Goal: Task Accomplishment & Management: Use online tool/utility

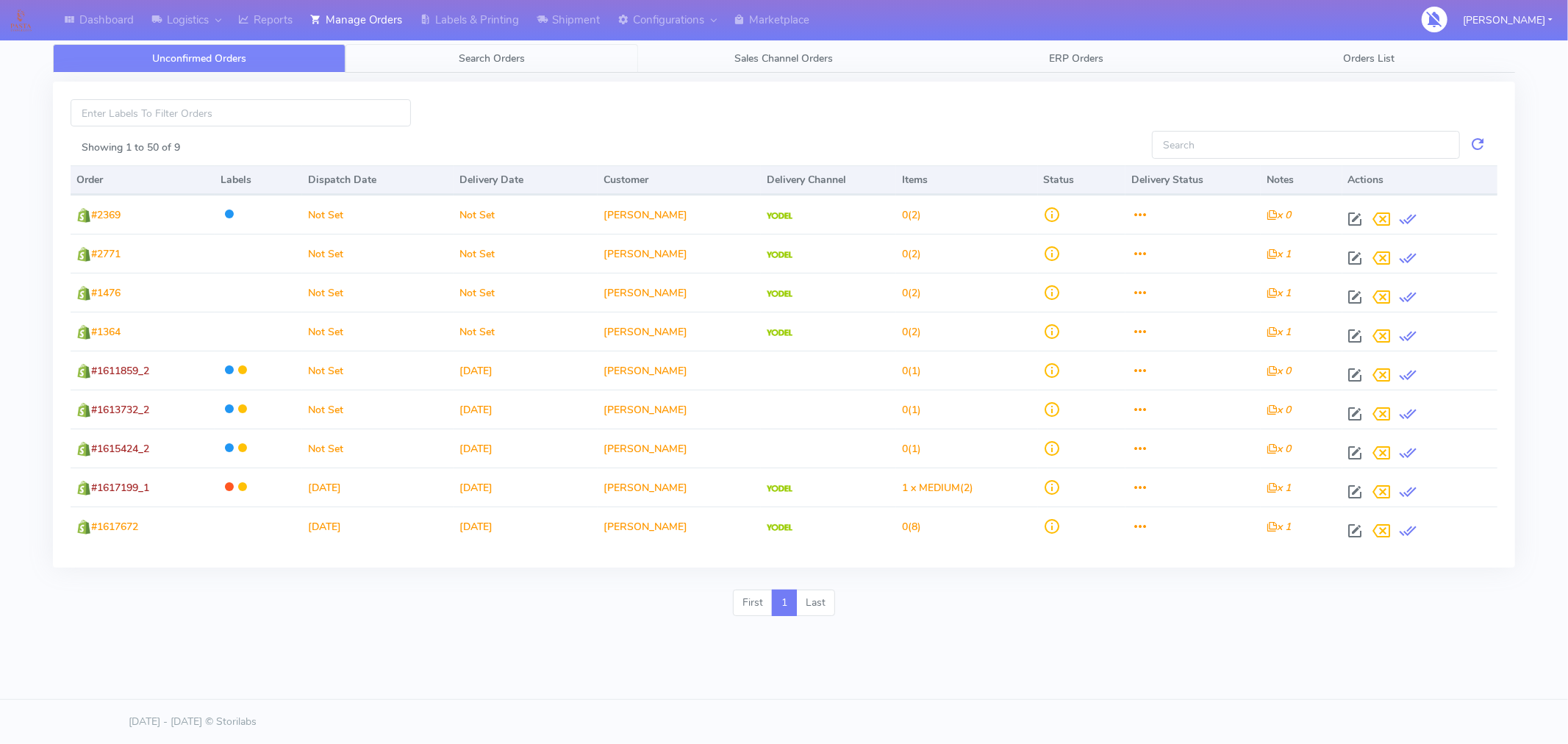
click at [502, 62] on span "Search Orders" at bounding box center [492, 58] width 66 height 14
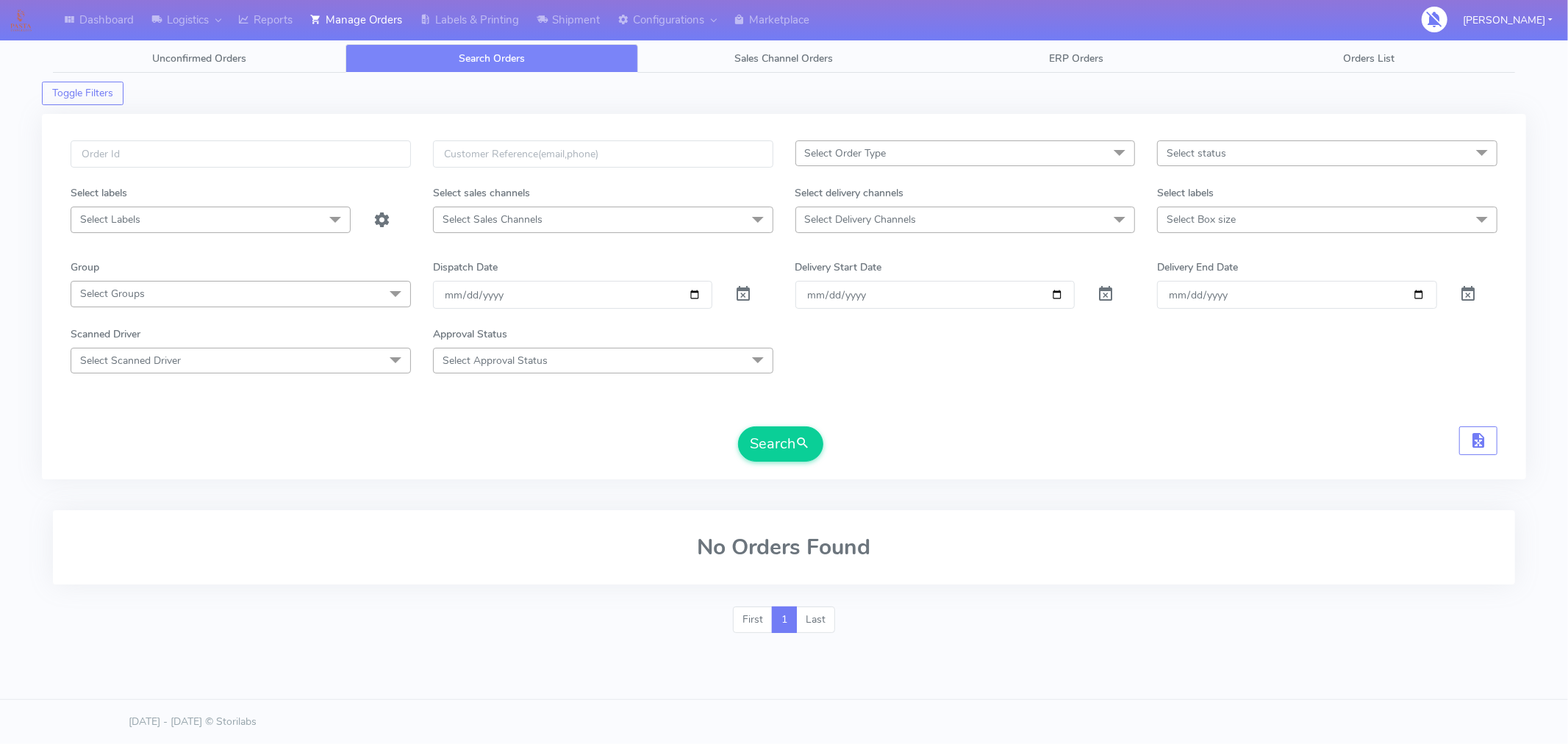
click at [784, 463] on div "Select Order Type Select All MEALS ATAVI One Off Pasta Club Gift Kit Event Unkn…" at bounding box center [784, 306] width 1449 height 330
click at [794, 444] on button "Search" at bounding box center [781, 444] width 86 height 35
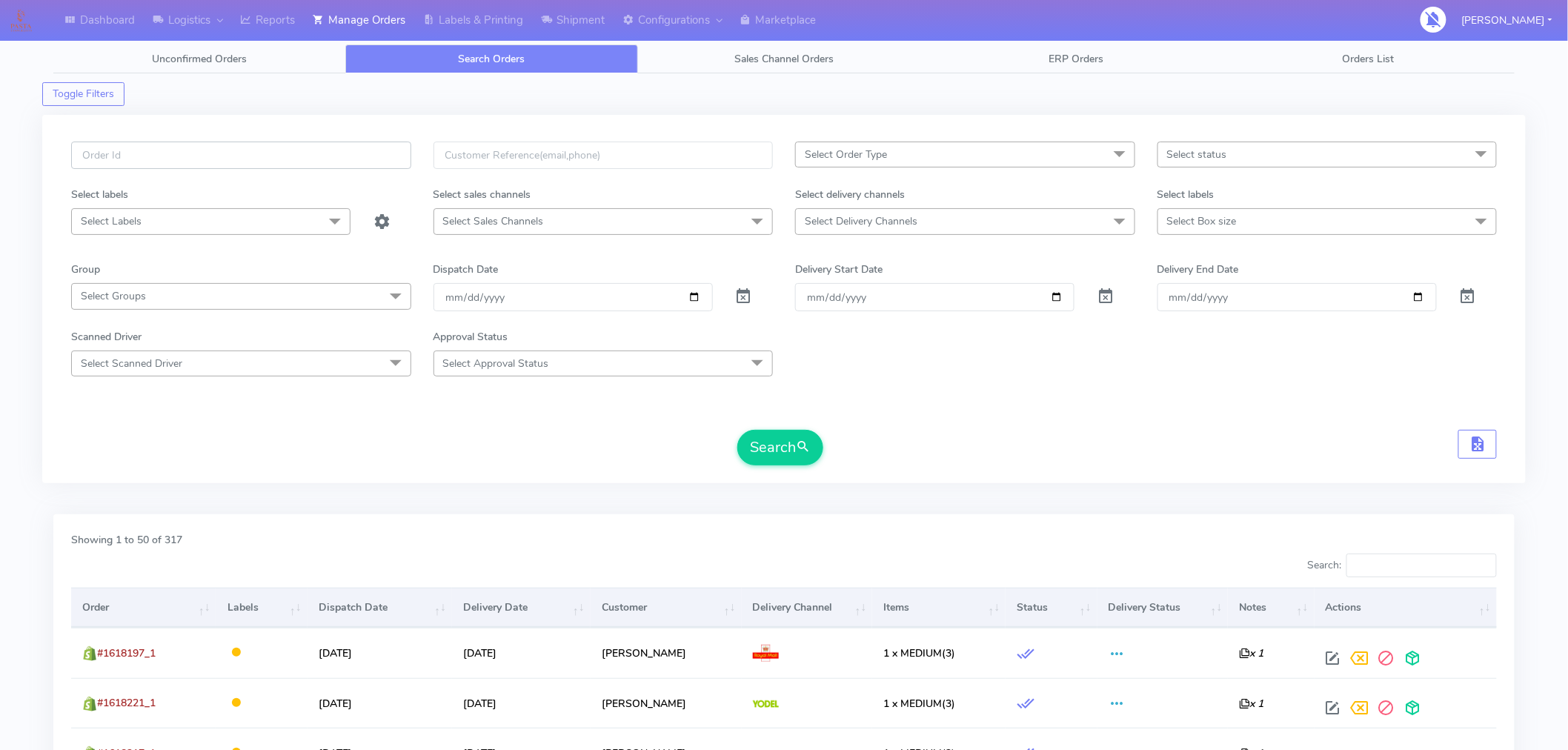
click at [311, 152] on input "text" at bounding box center [241, 156] width 340 height 28
paste input "#1618778"
type input "#1618778"
click at [754, 442] on button "Search" at bounding box center [781, 447] width 86 height 35
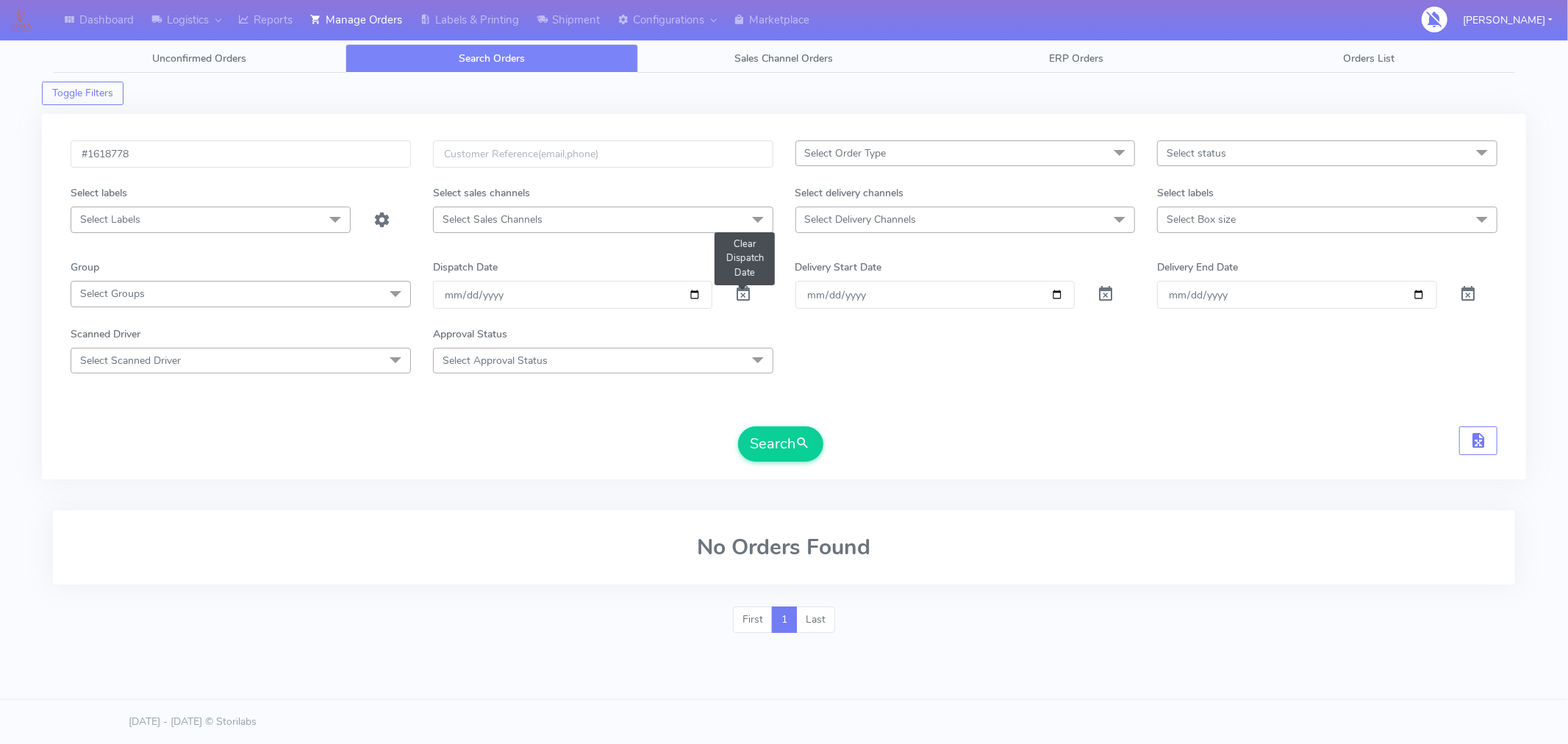
click at [742, 302] on span at bounding box center [743, 297] width 18 height 14
click at [792, 434] on button "Search" at bounding box center [781, 444] width 86 height 35
click at [765, 446] on button "Search" at bounding box center [781, 444] width 86 height 35
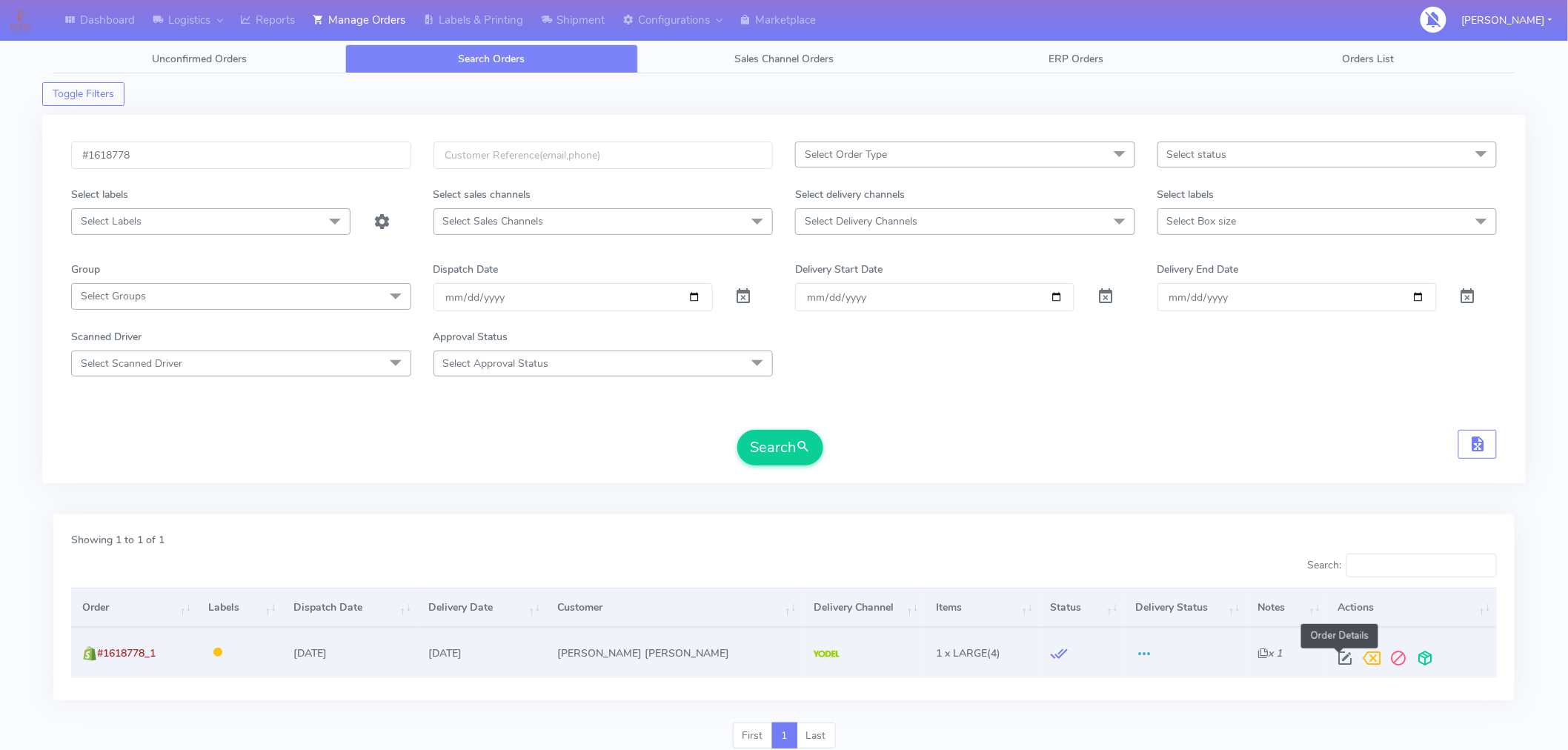
click at [1343, 662] on span at bounding box center [1345, 661] width 27 height 14
select select "5"
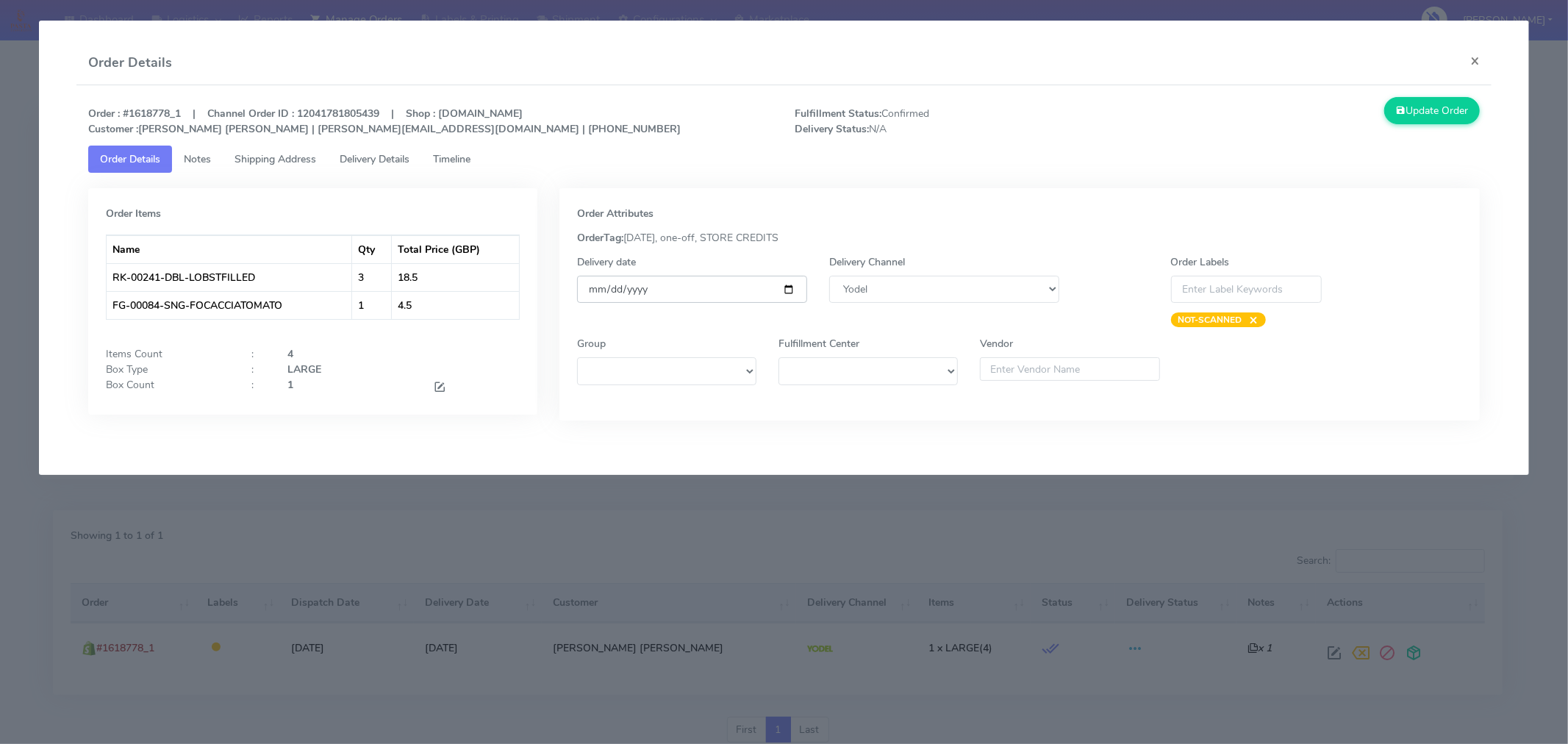
click at [788, 290] on input "2025-09-01" at bounding box center [692, 290] width 230 height 27
type input "2025-08-30"
click at [1431, 112] on button "Update Order" at bounding box center [1432, 111] width 95 height 27
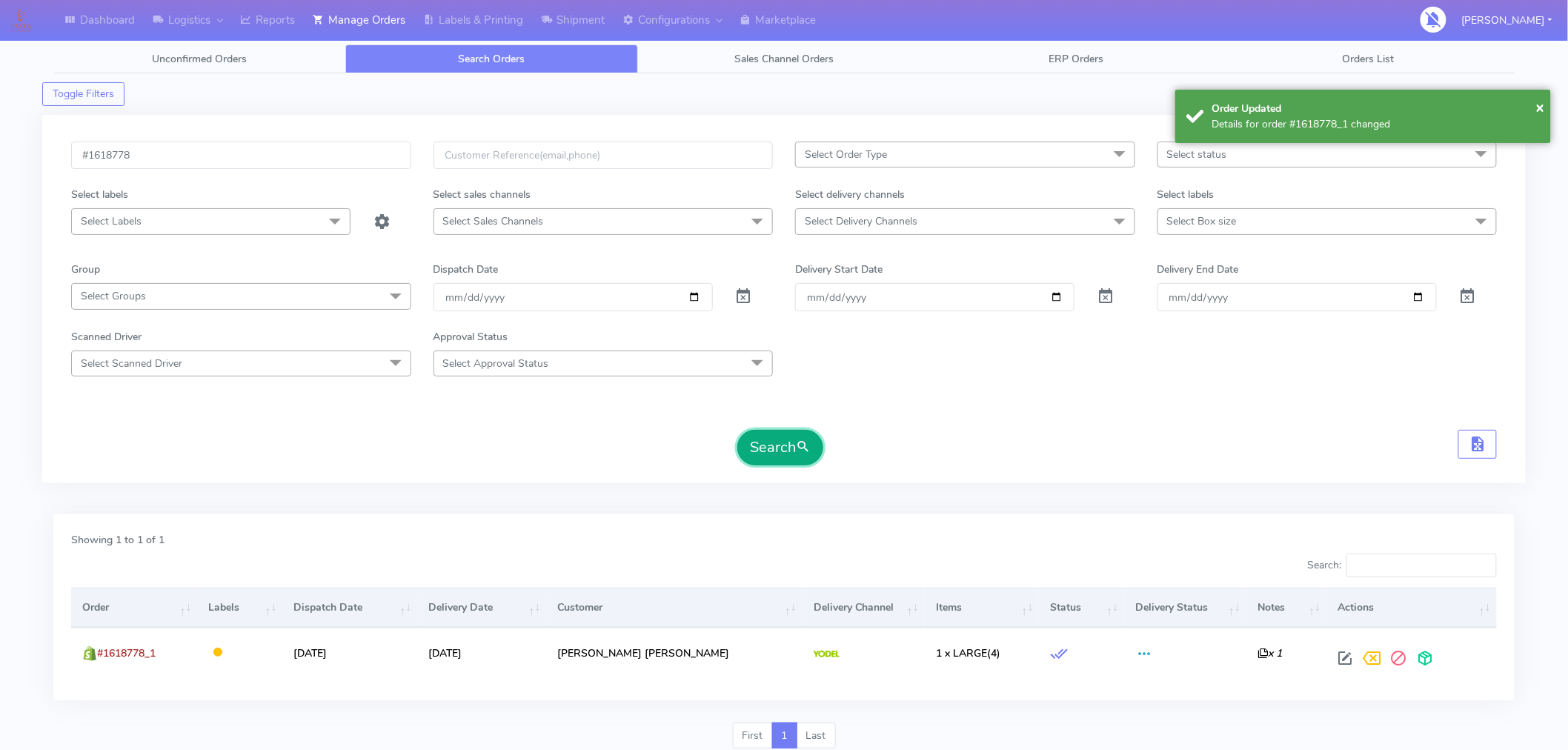
click at [797, 437] on button "Search" at bounding box center [781, 447] width 86 height 35
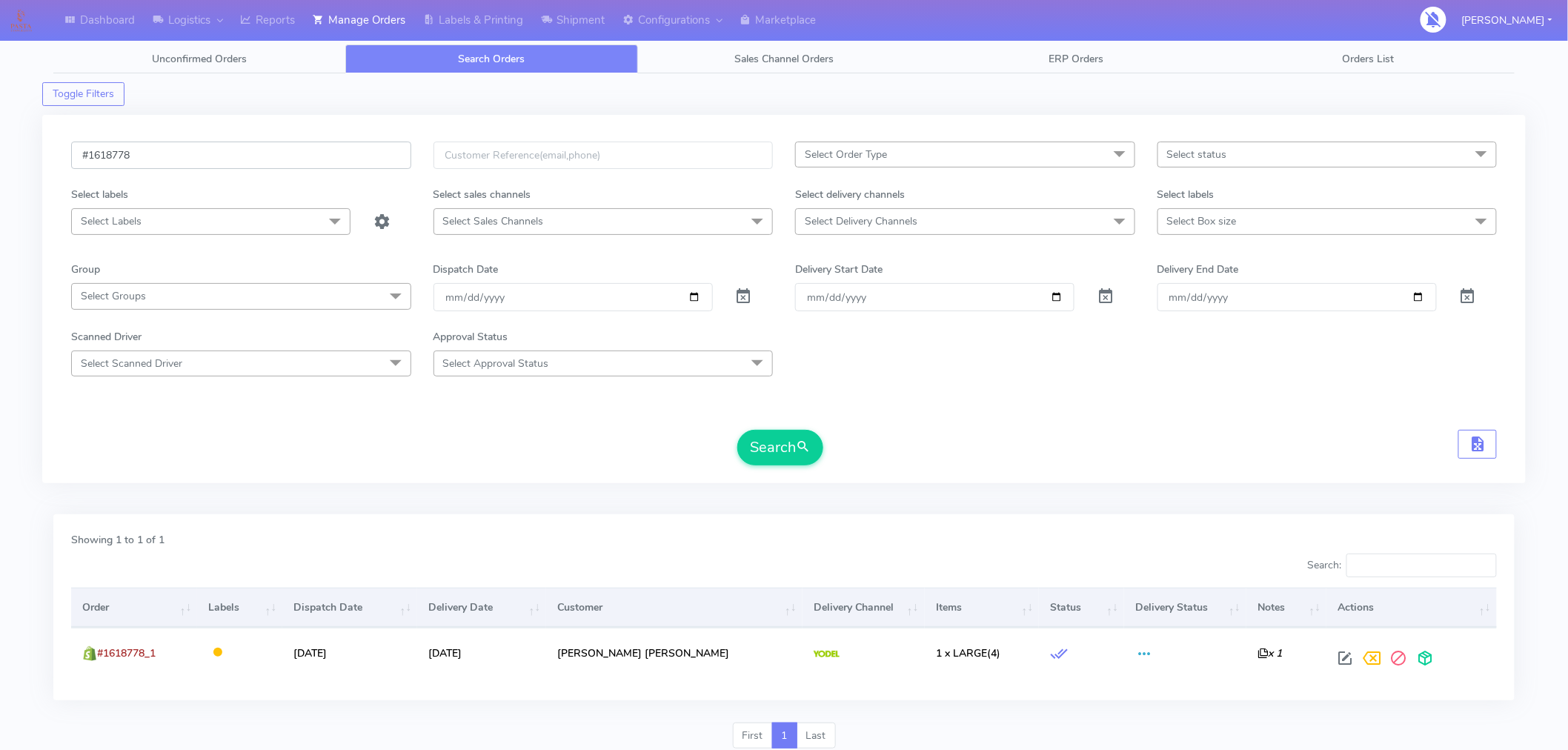
click at [295, 152] on input "#1618778" at bounding box center [241, 156] width 340 height 28
click at [695, 298] on input "date" at bounding box center [573, 297] width 279 height 28
type input "[DATE]"
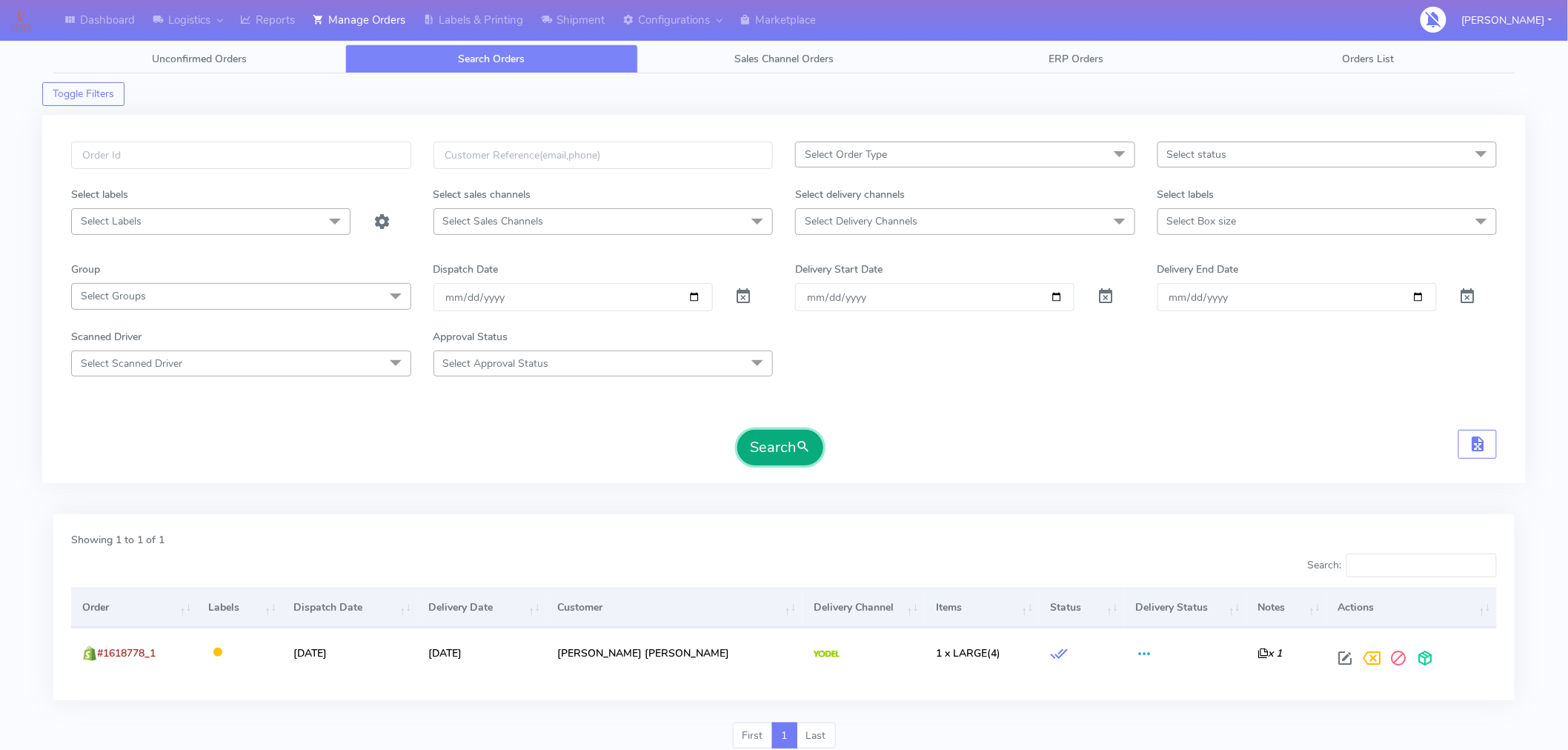
click at [786, 456] on button "Search" at bounding box center [781, 447] width 86 height 35
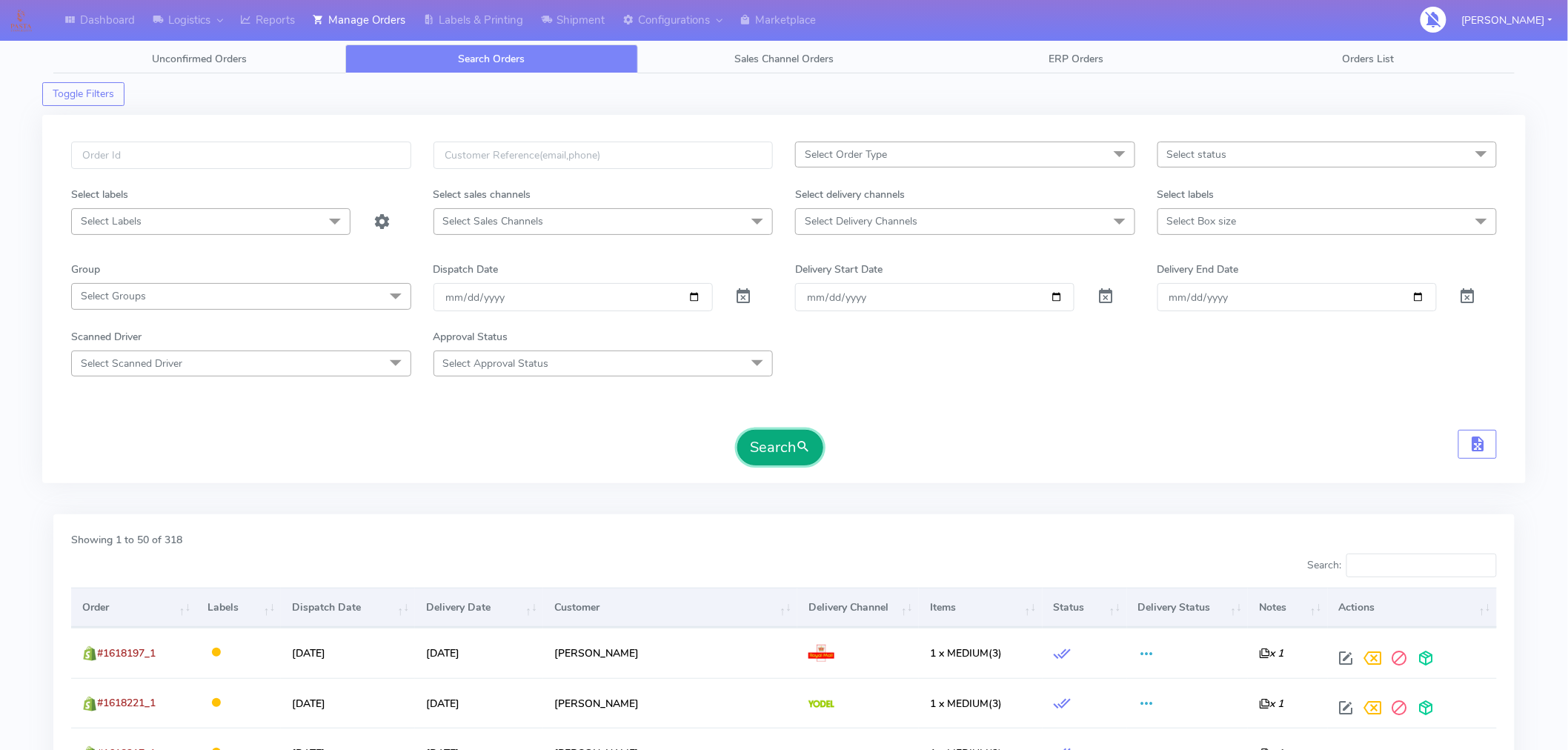
click at [761, 453] on button "Search" at bounding box center [781, 447] width 86 height 35
click at [1189, 158] on span "Select status" at bounding box center [1197, 155] width 60 height 14
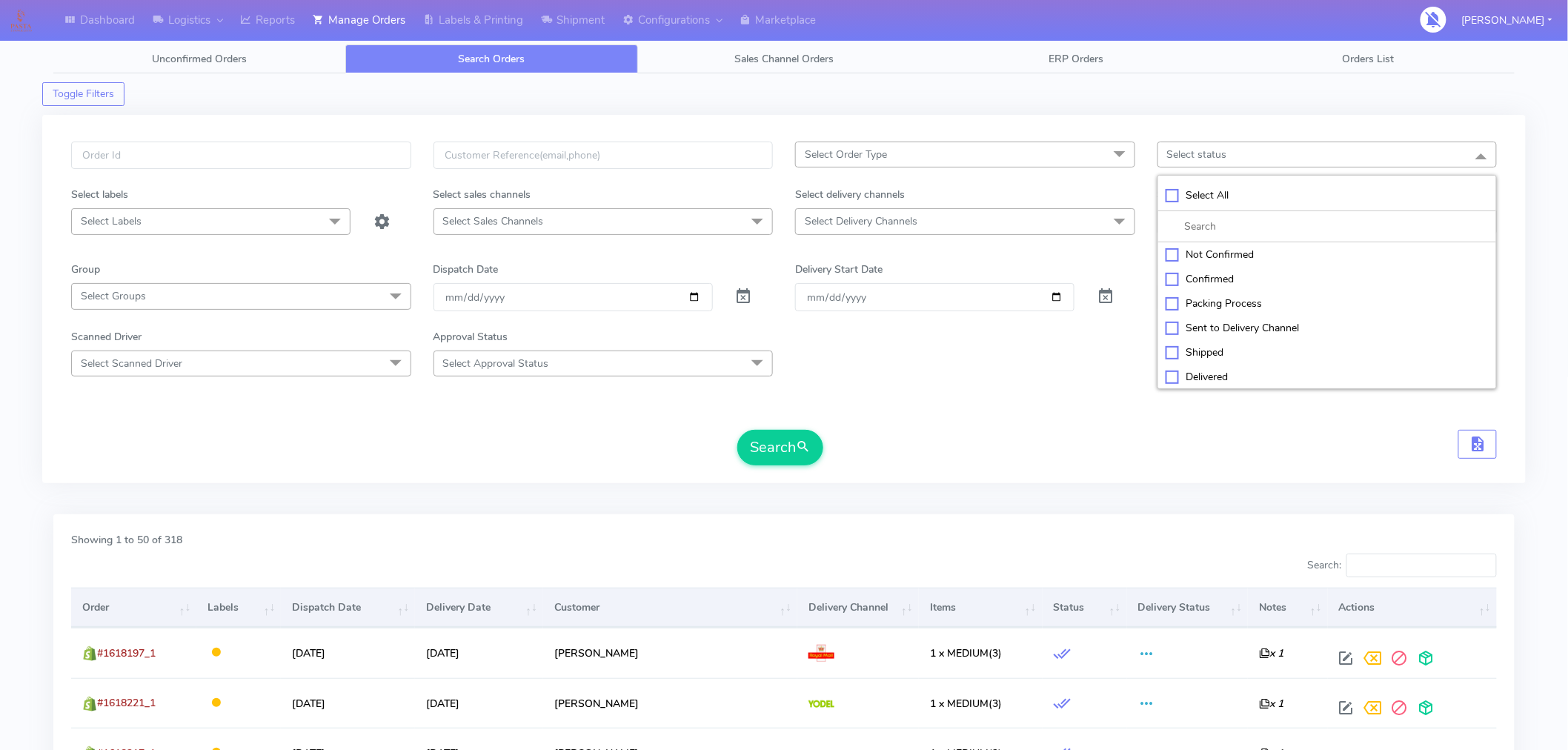
click at [1200, 282] on div "Confirmed" at bounding box center [1327, 279] width 324 height 15
checkbox input "true"
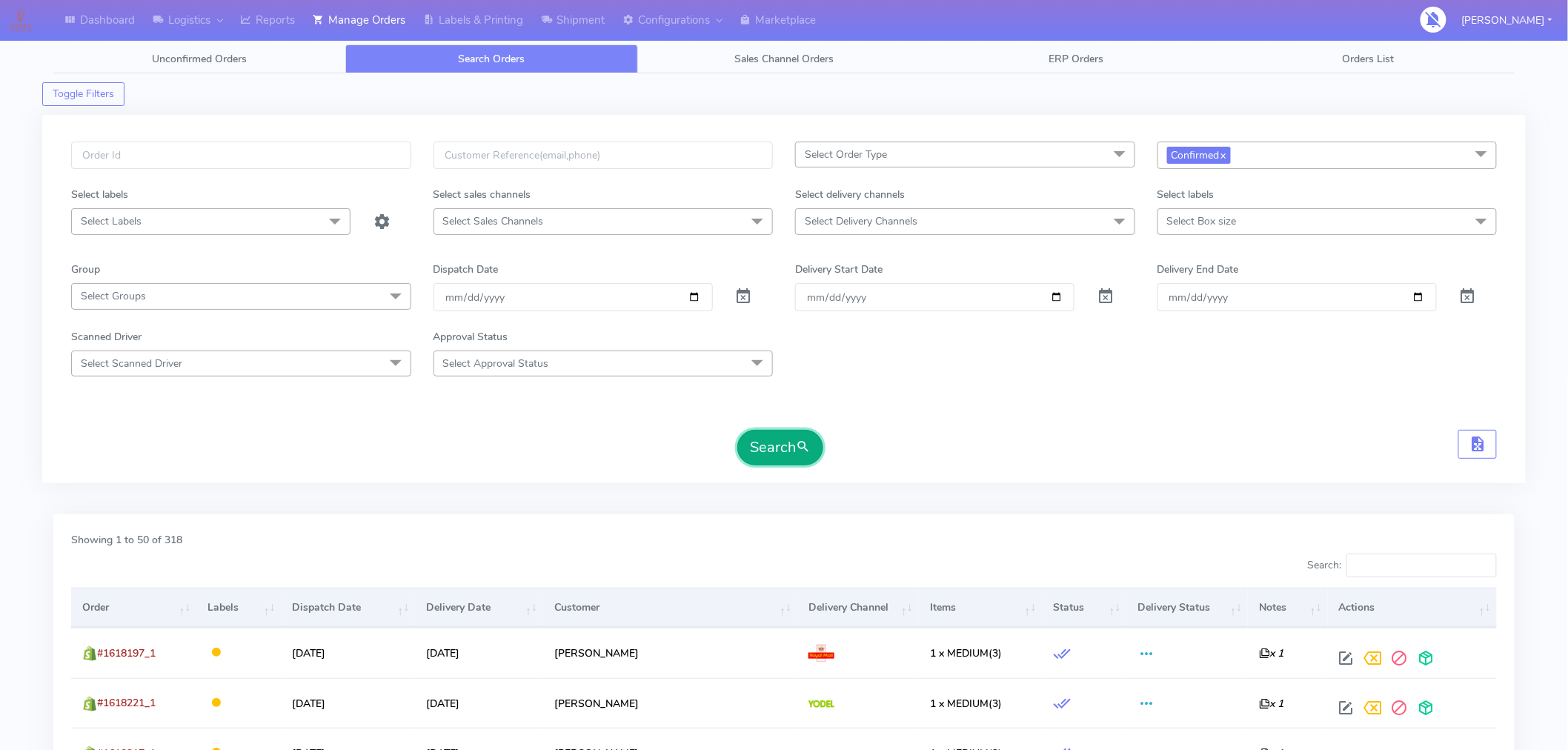
click at [787, 450] on button "Search" at bounding box center [781, 447] width 86 height 35
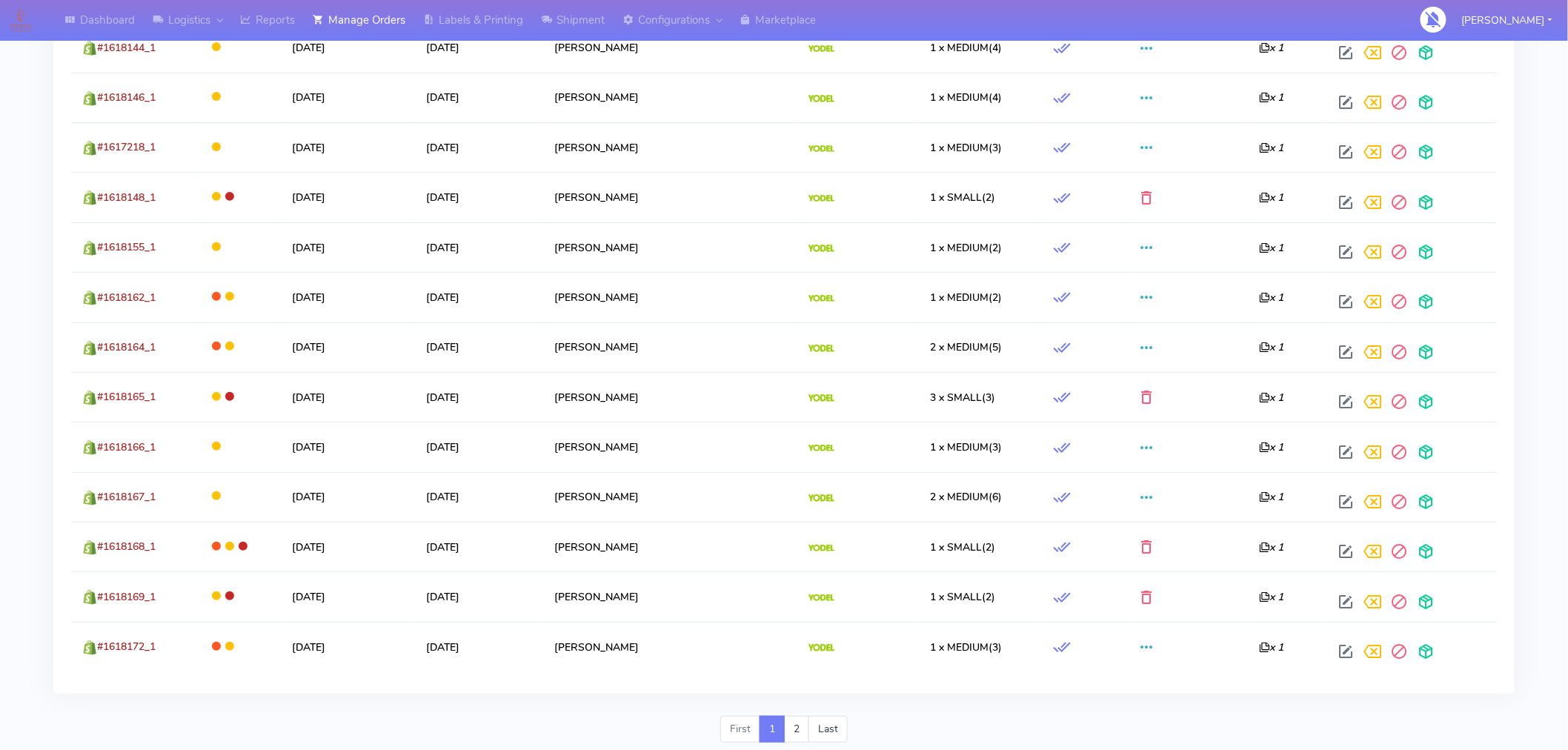
scroll to position [2506, 0]
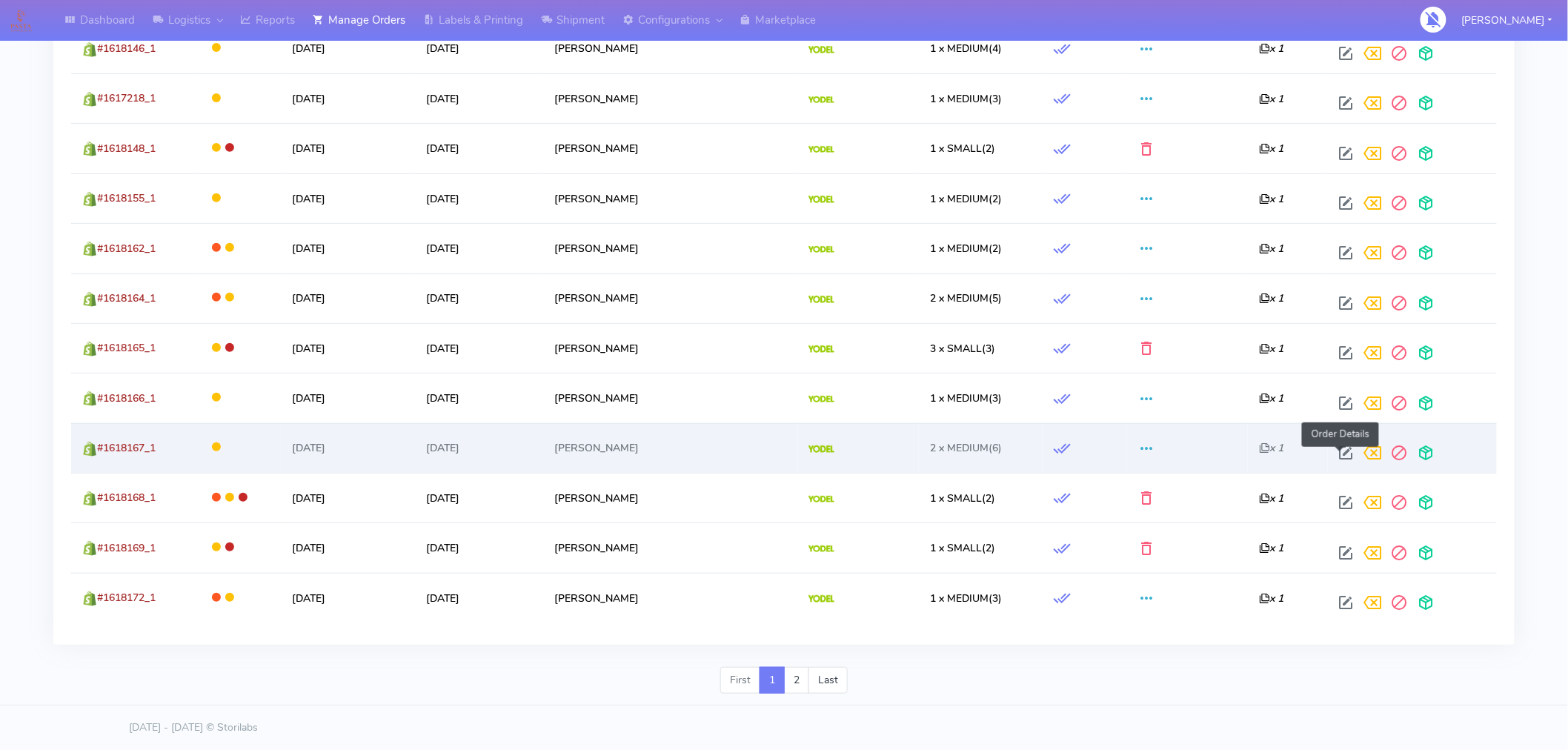
click at [1336, 456] on span at bounding box center [1346, 456] width 27 height 14
select select "5"
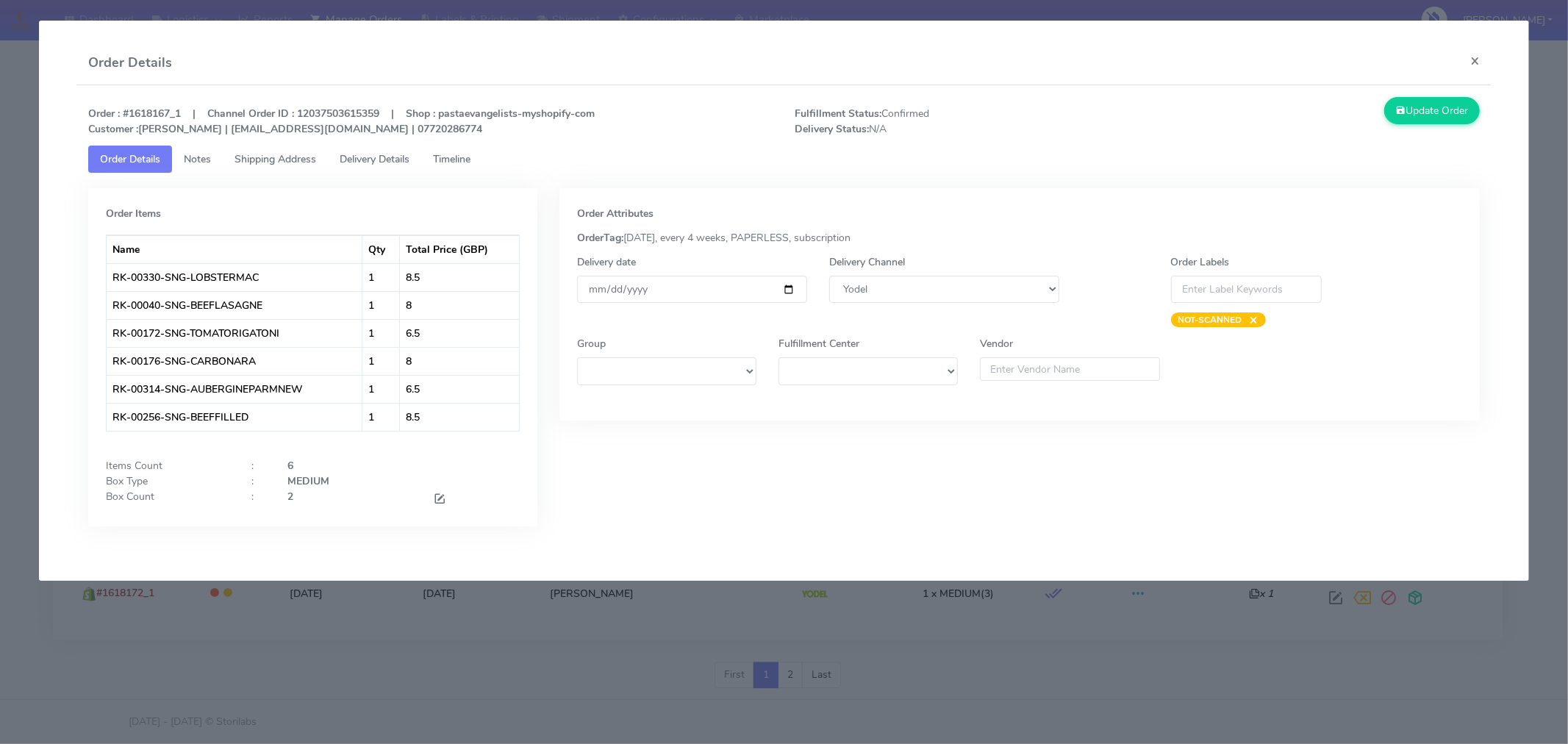
click at [457, 157] on span "Timeline" at bounding box center [451, 159] width 37 height 14
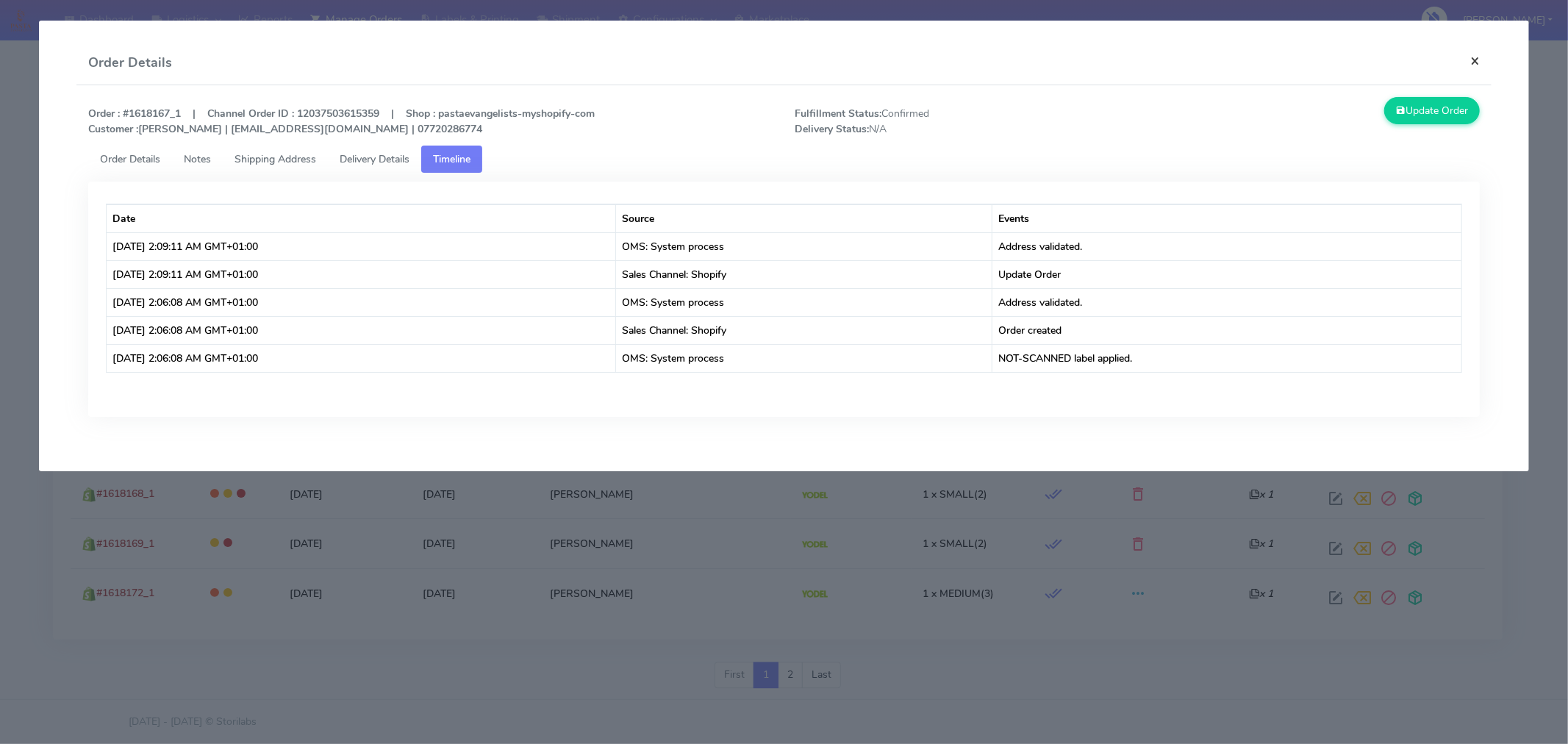
click at [1473, 55] on button "×" at bounding box center [1475, 60] width 33 height 39
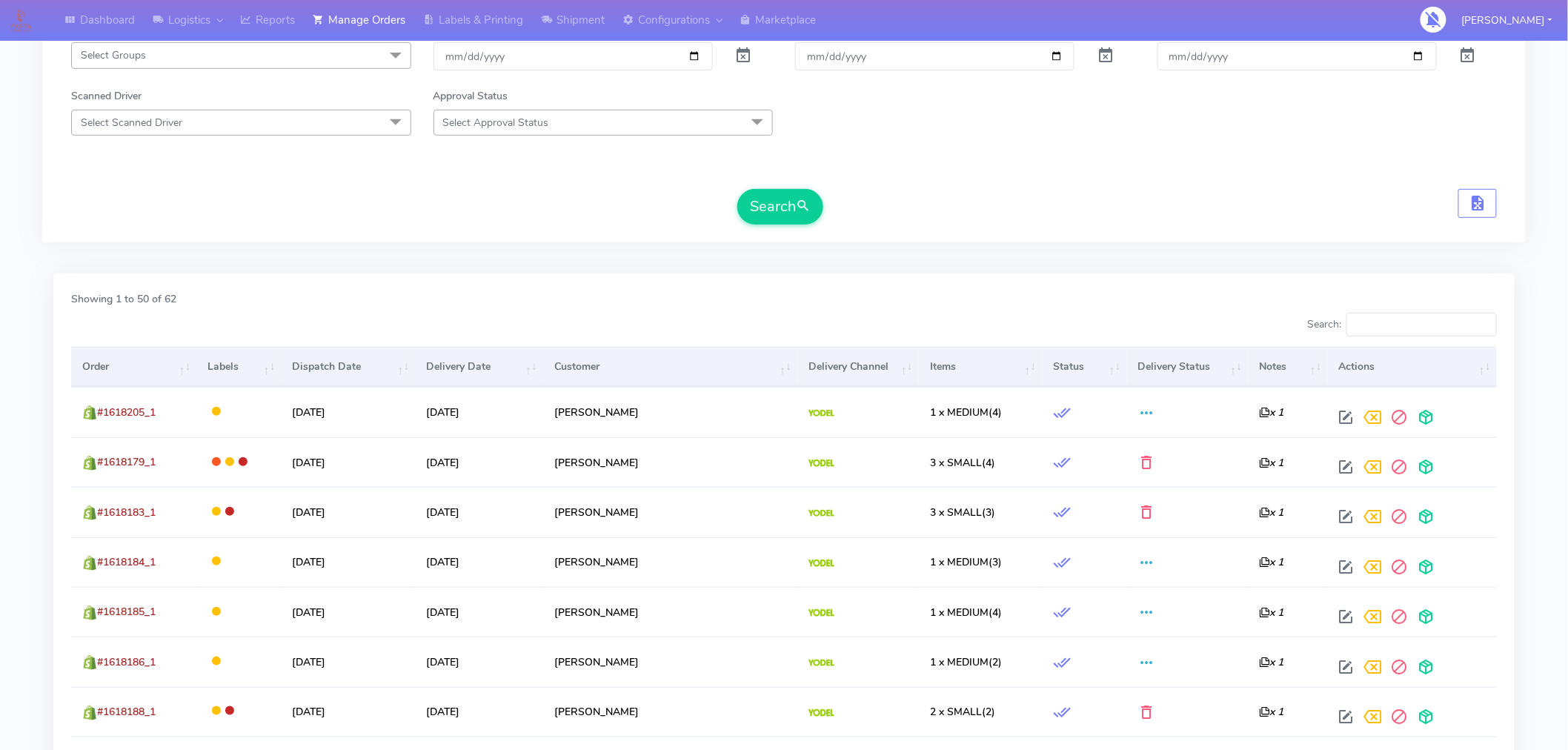
scroll to position [0, 0]
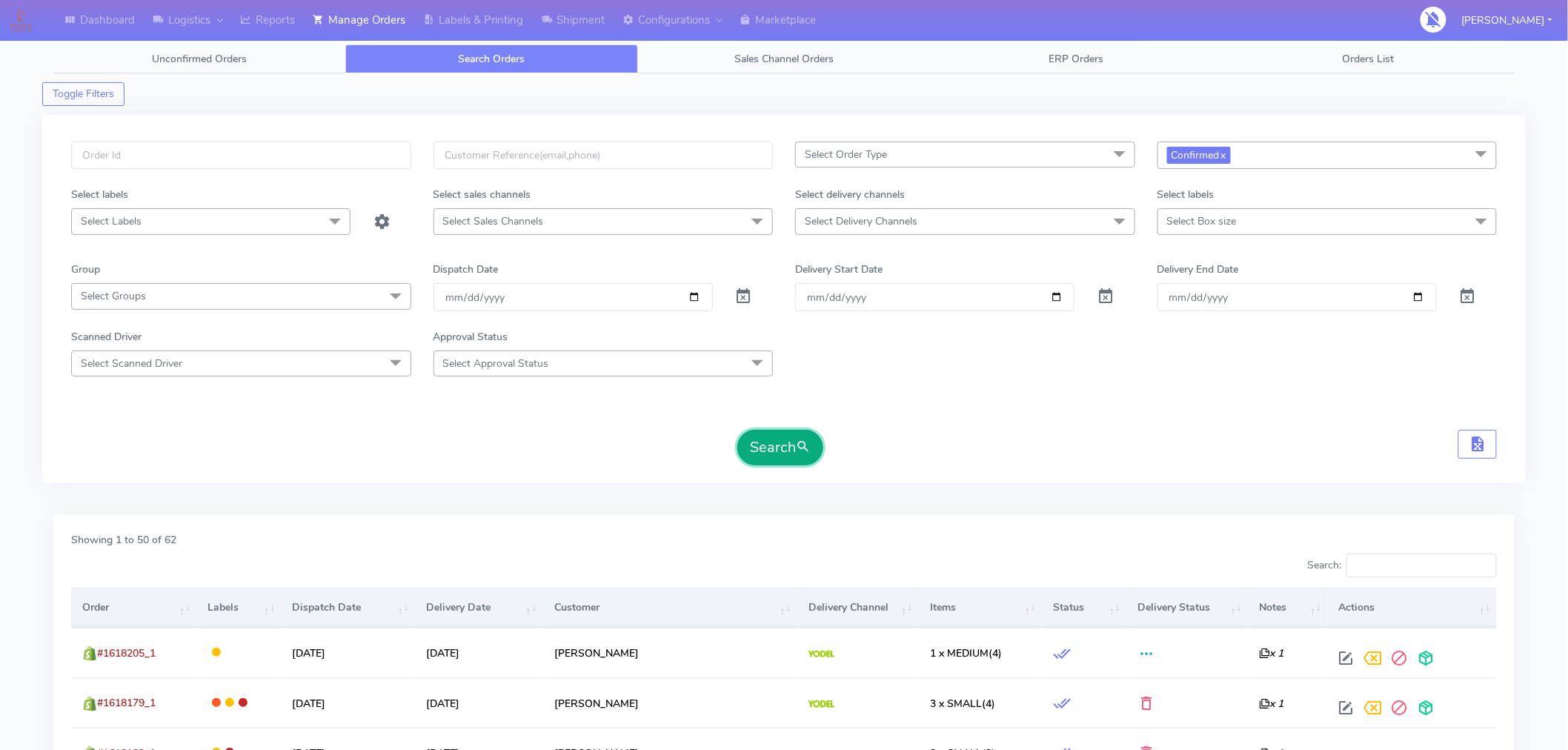
click at [773, 450] on button "Search" at bounding box center [781, 447] width 86 height 35
click at [1223, 153] on link "x" at bounding box center [1223, 155] width 7 height 15
checkbox input "false"
click at [1223, 153] on span "Select status" at bounding box center [1197, 155] width 60 height 14
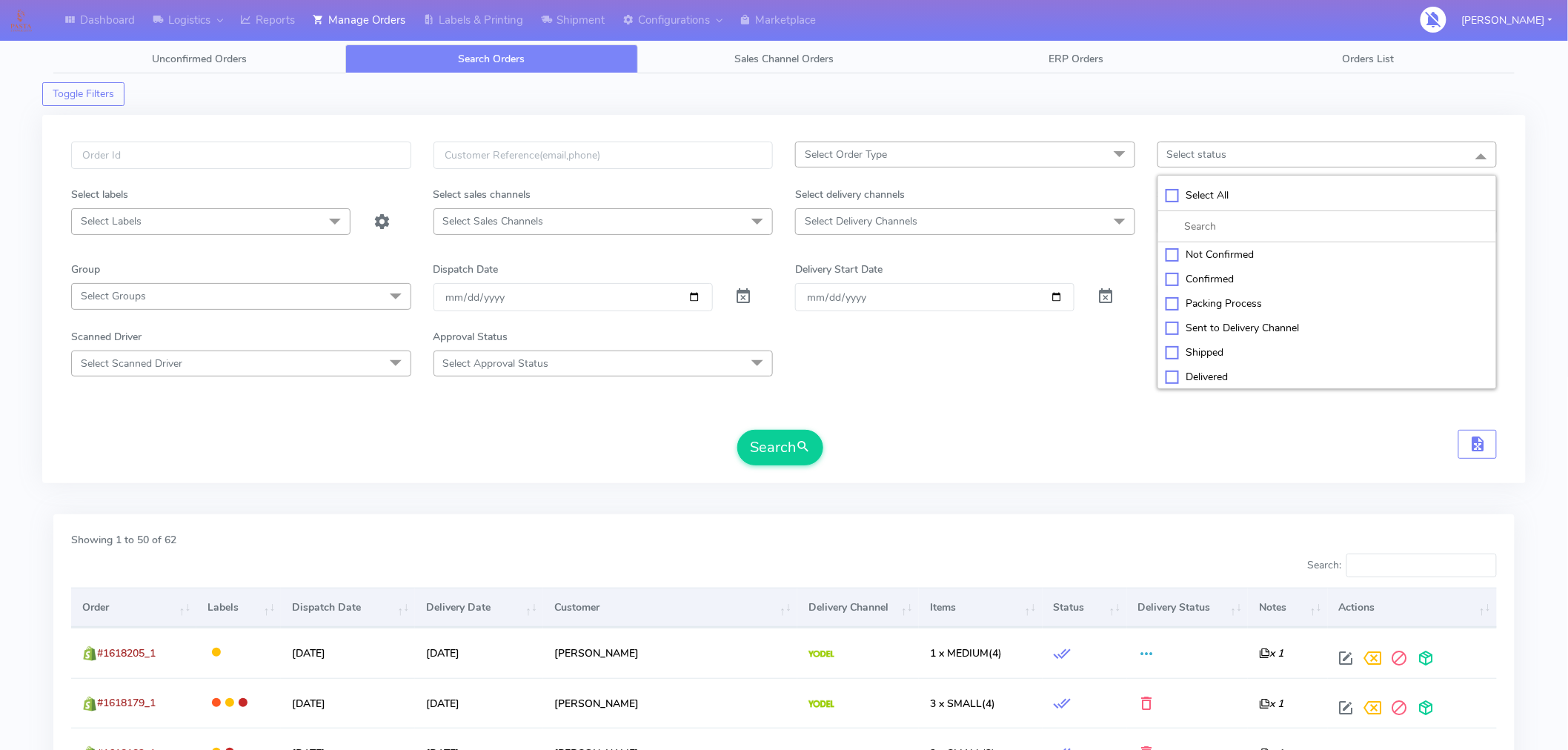
click at [1209, 304] on div "Packing Process" at bounding box center [1327, 303] width 324 height 15
checkbox input "true"
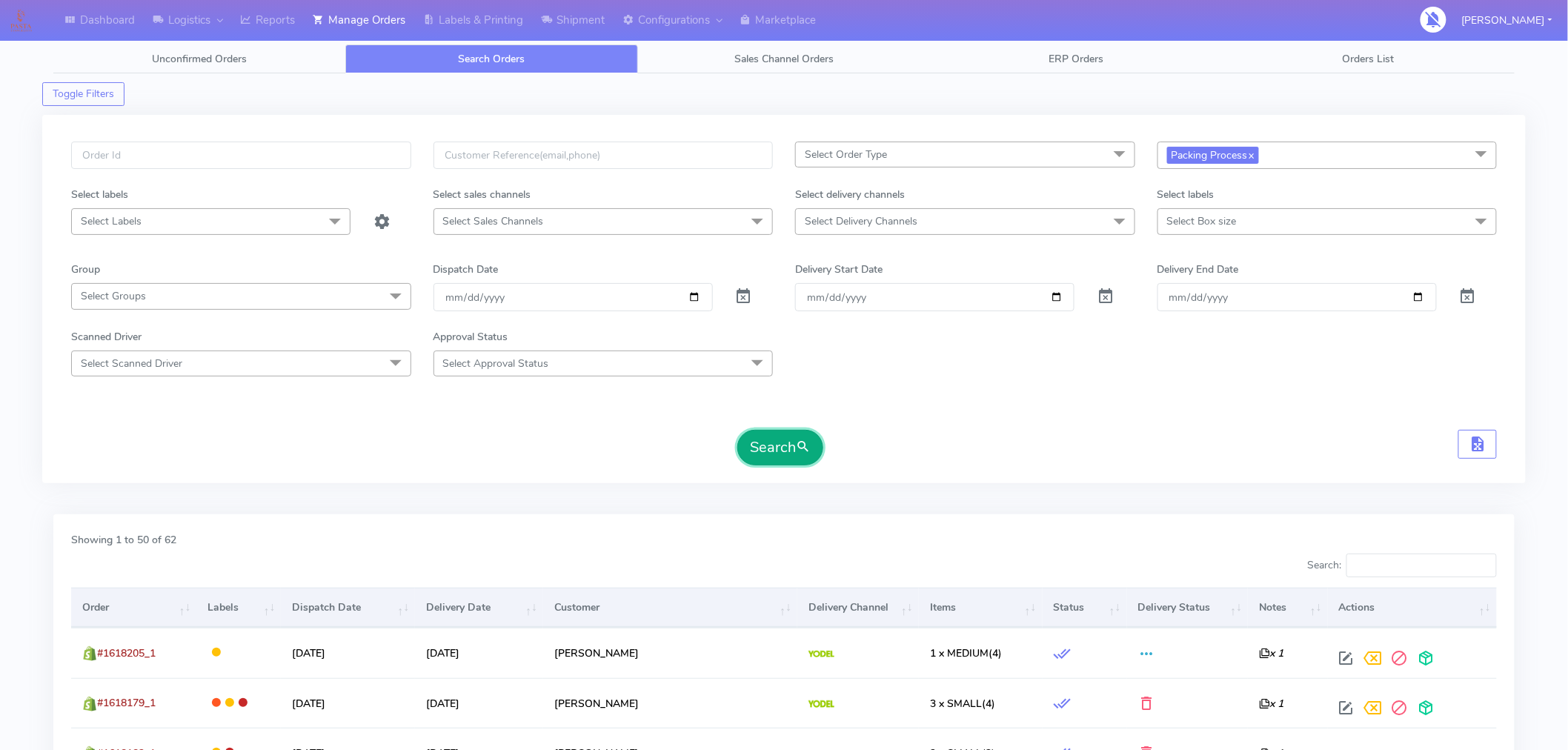
click at [798, 450] on span "submit" at bounding box center [803, 447] width 15 height 20
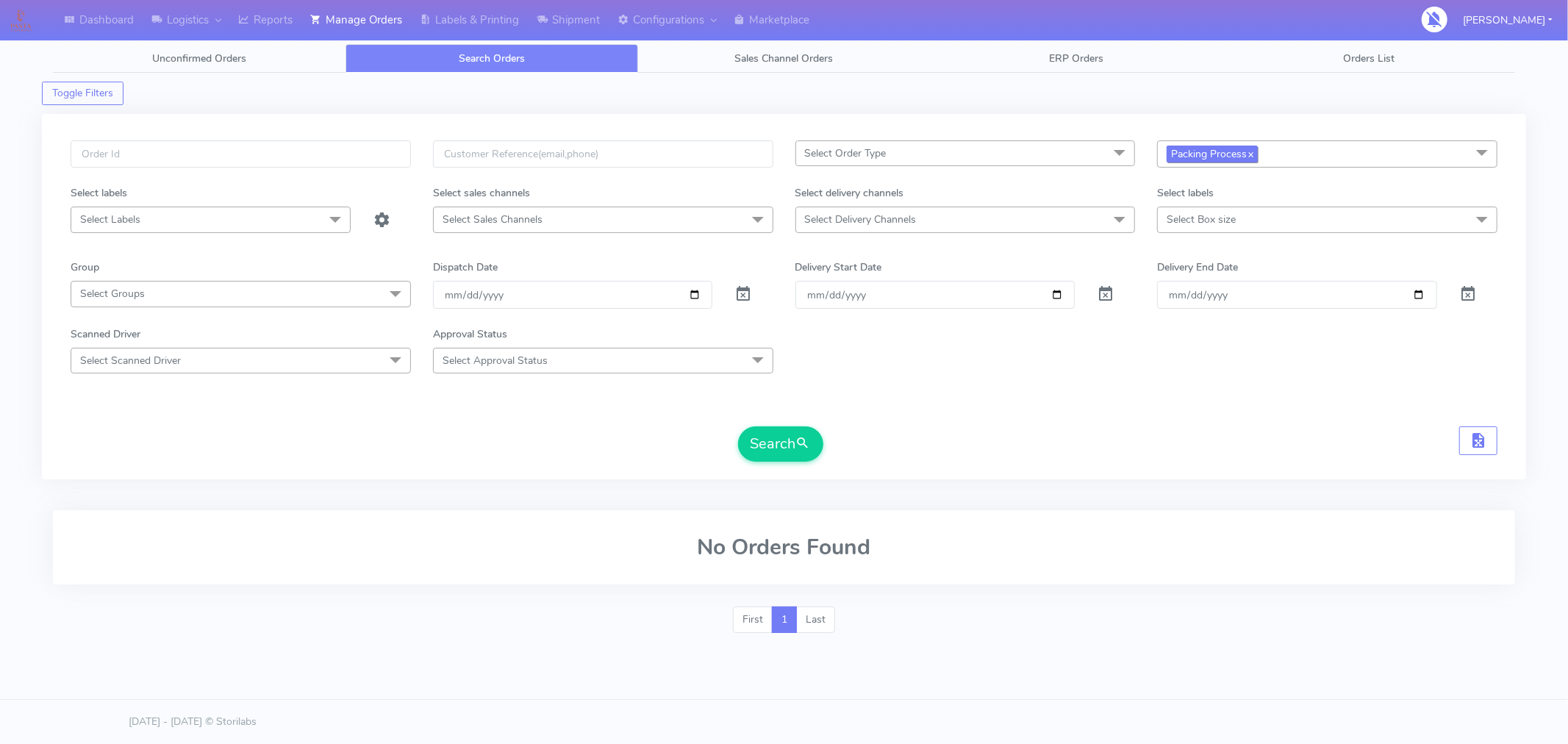
click at [1253, 155] on link "x" at bounding box center [1250, 154] width 7 height 15
click at [1255, 155] on span "Select status" at bounding box center [1327, 154] width 341 height 26
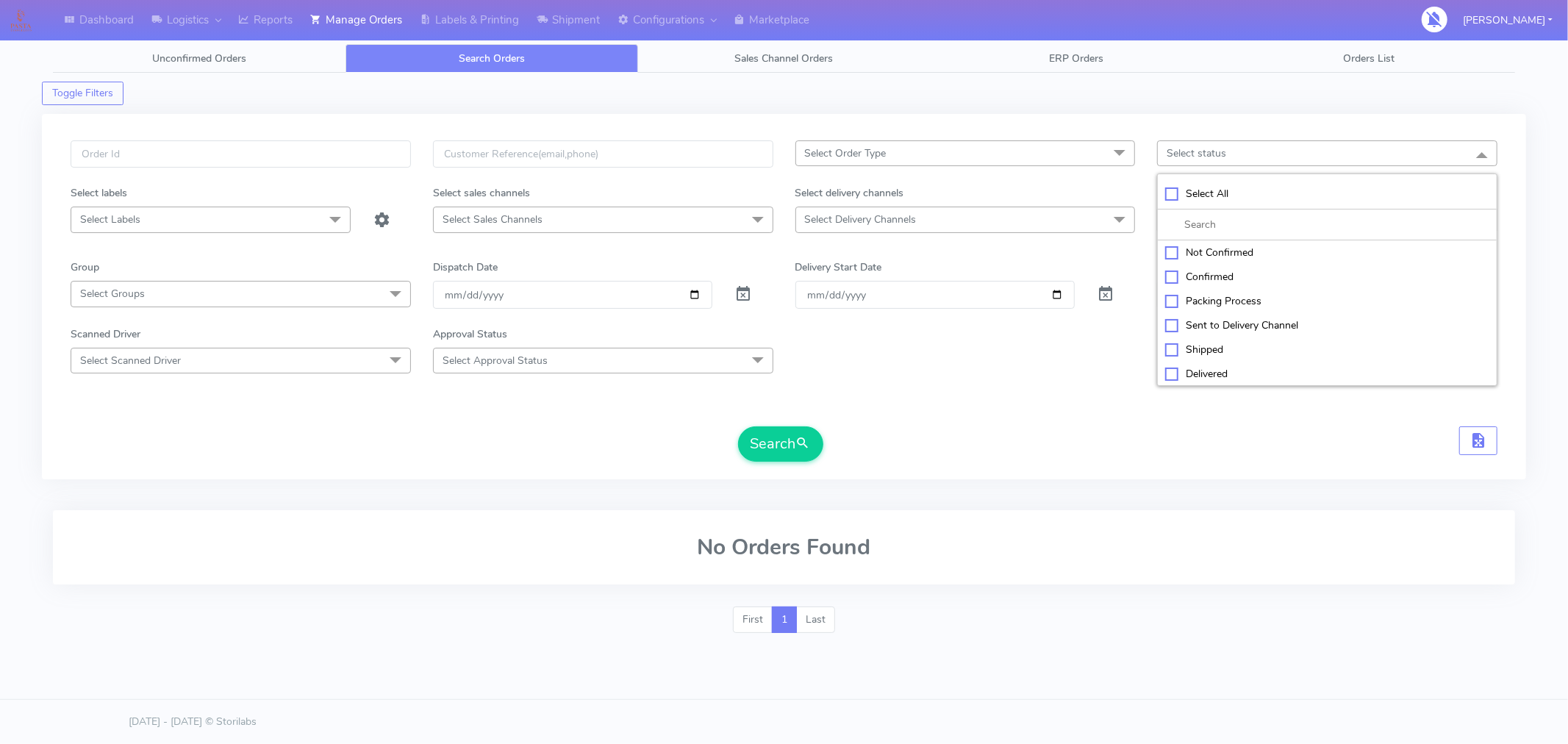
click at [1214, 275] on div "Confirmed" at bounding box center [1327, 277] width 325 height 15
checkbox input "true"
click at [795, 458] on button "Search" at bounding box center [781, 444] width 86 height 35
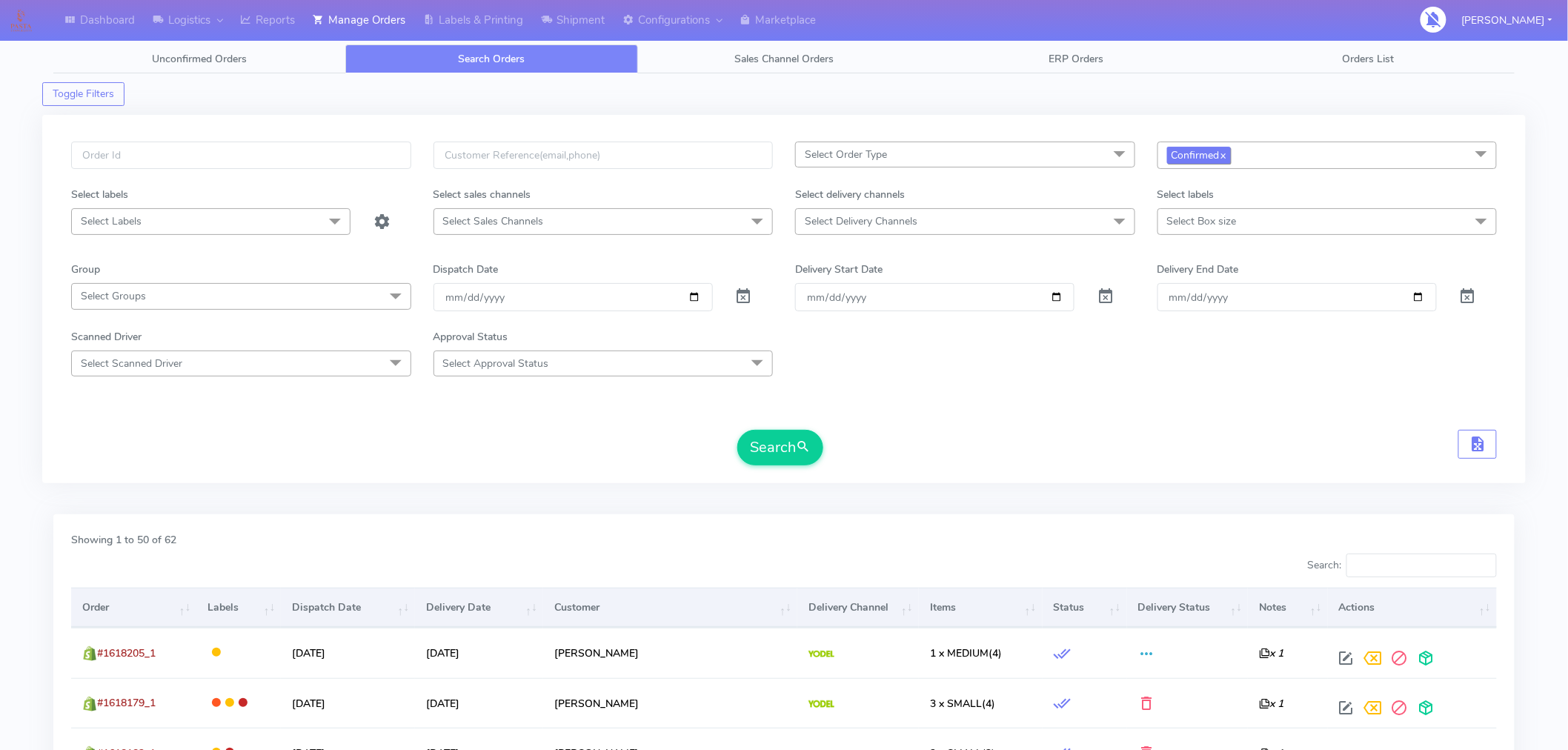
click at [1224, 157] on link "x" at bounding box center [1223, 155] width 7 height 15
click at [1224, 157] on span "Select status" at bounding box center [1197, 155] width 60 height 14
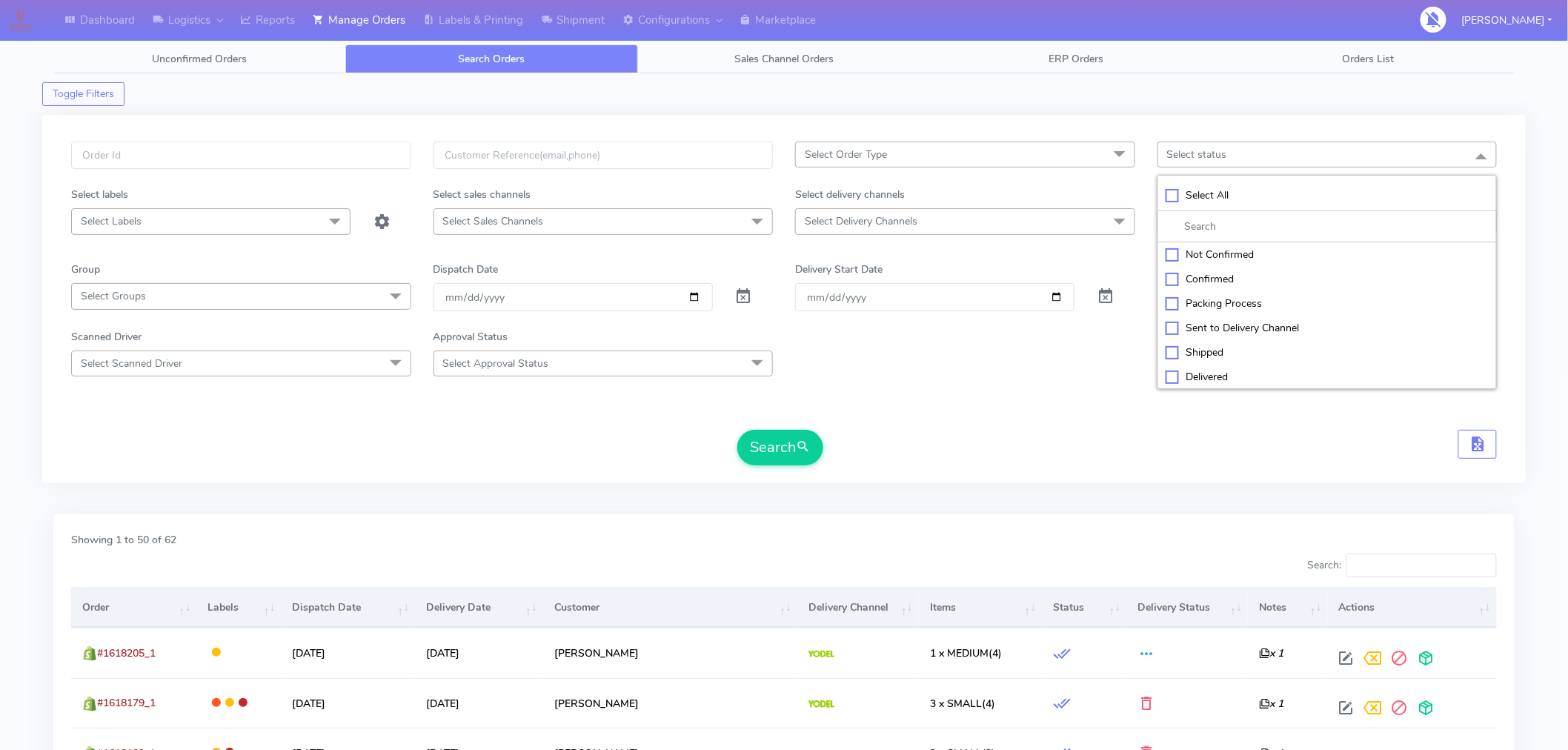
click at [1179, 330] on div "Sent to Delivery Channel" at bounding box center [1327, 328] width 324 height 15
checkbox input "true"
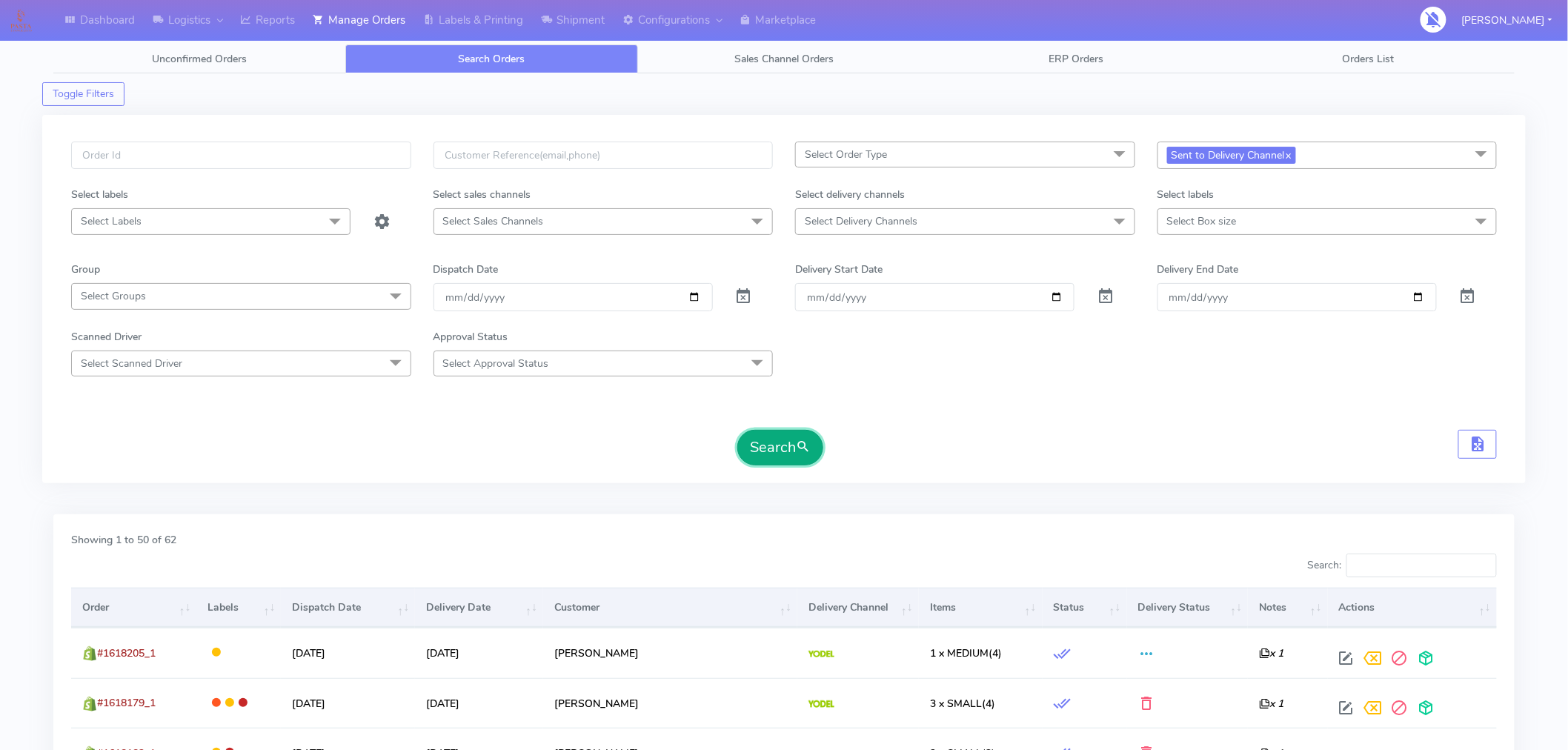
click at [811, 454] on span "submit" at bounding box center [803, 447] width 15 height 20
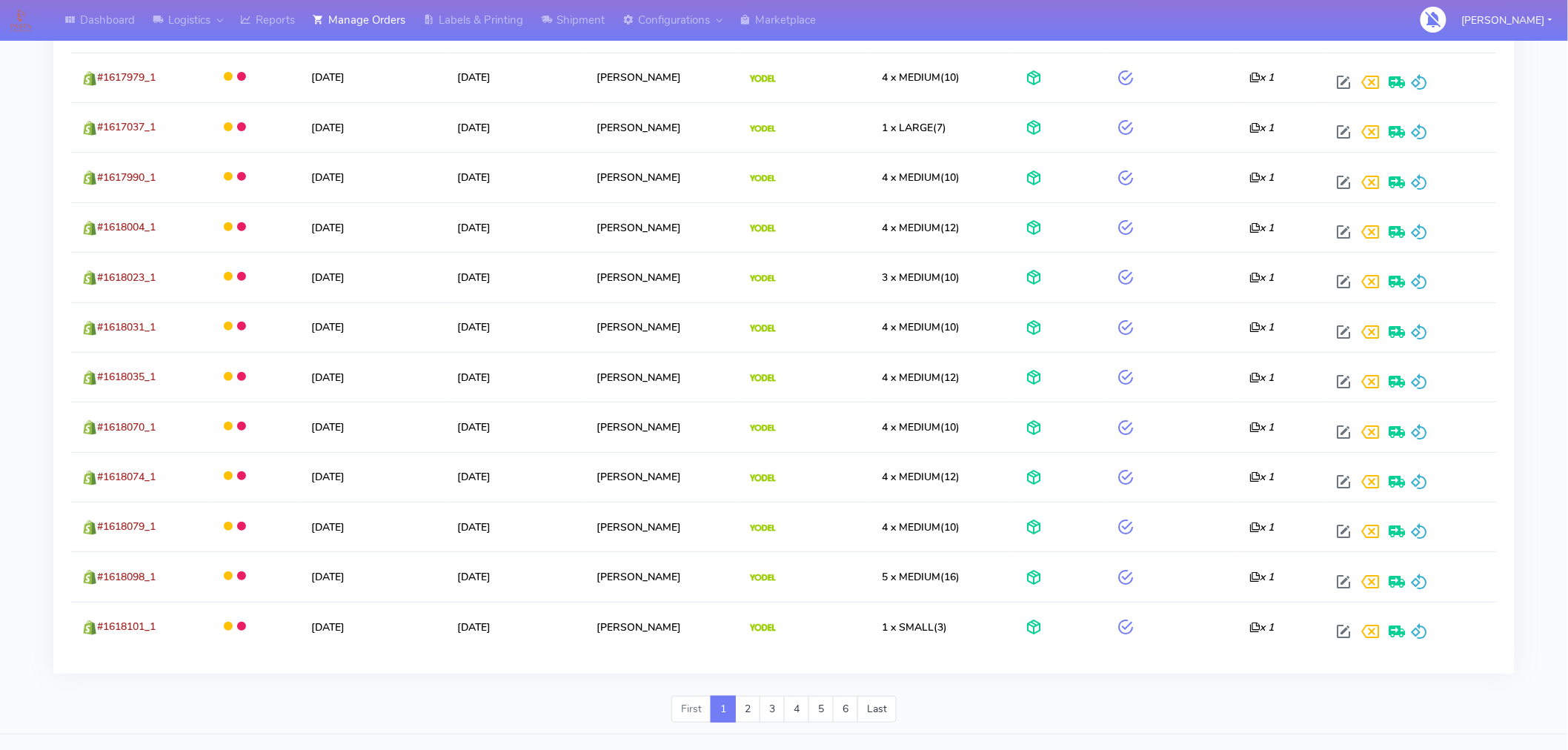
scroll to position [2506, 0]
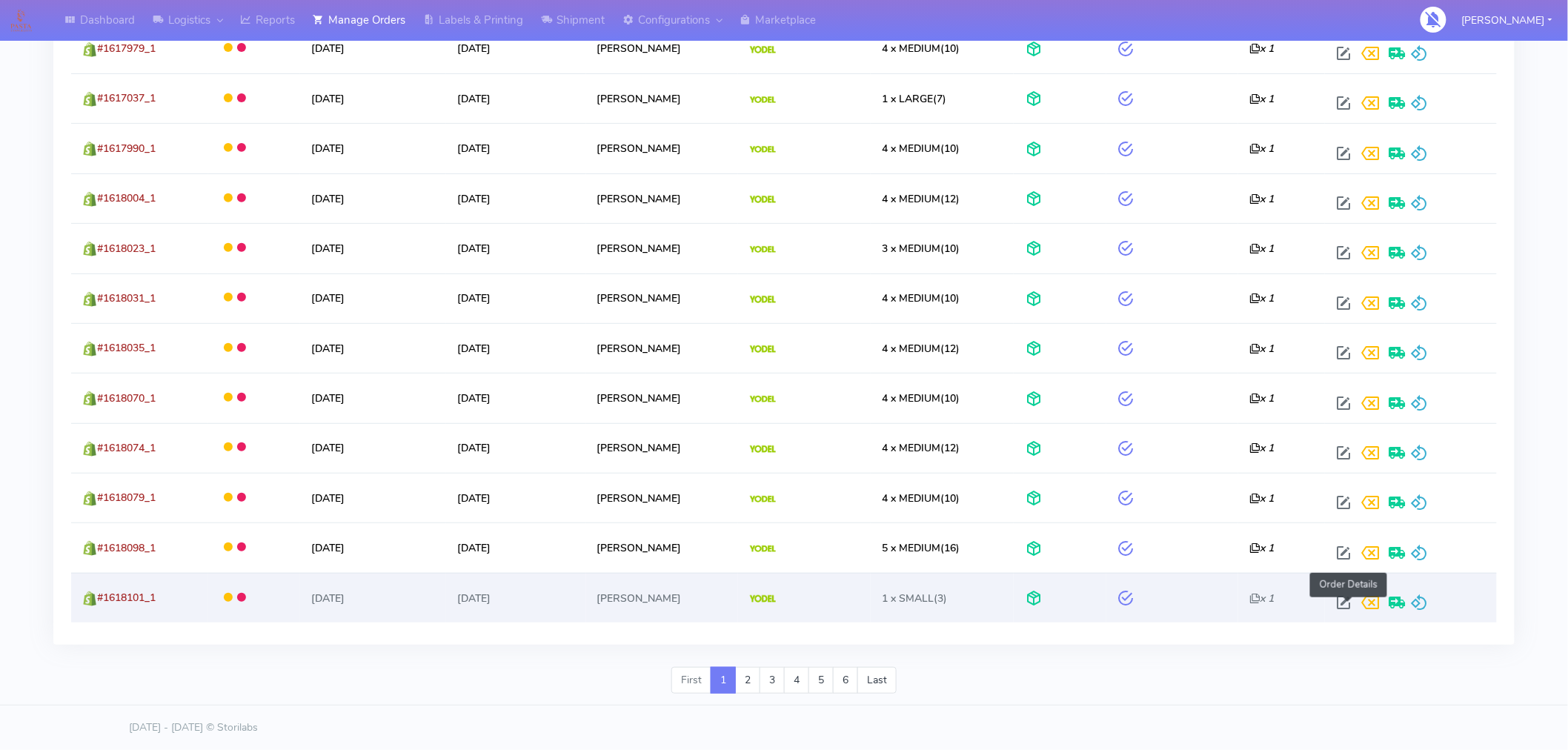
click at [1347, 604] on span at bounding box center [1343, 606] width 27 height 14
select select "5"
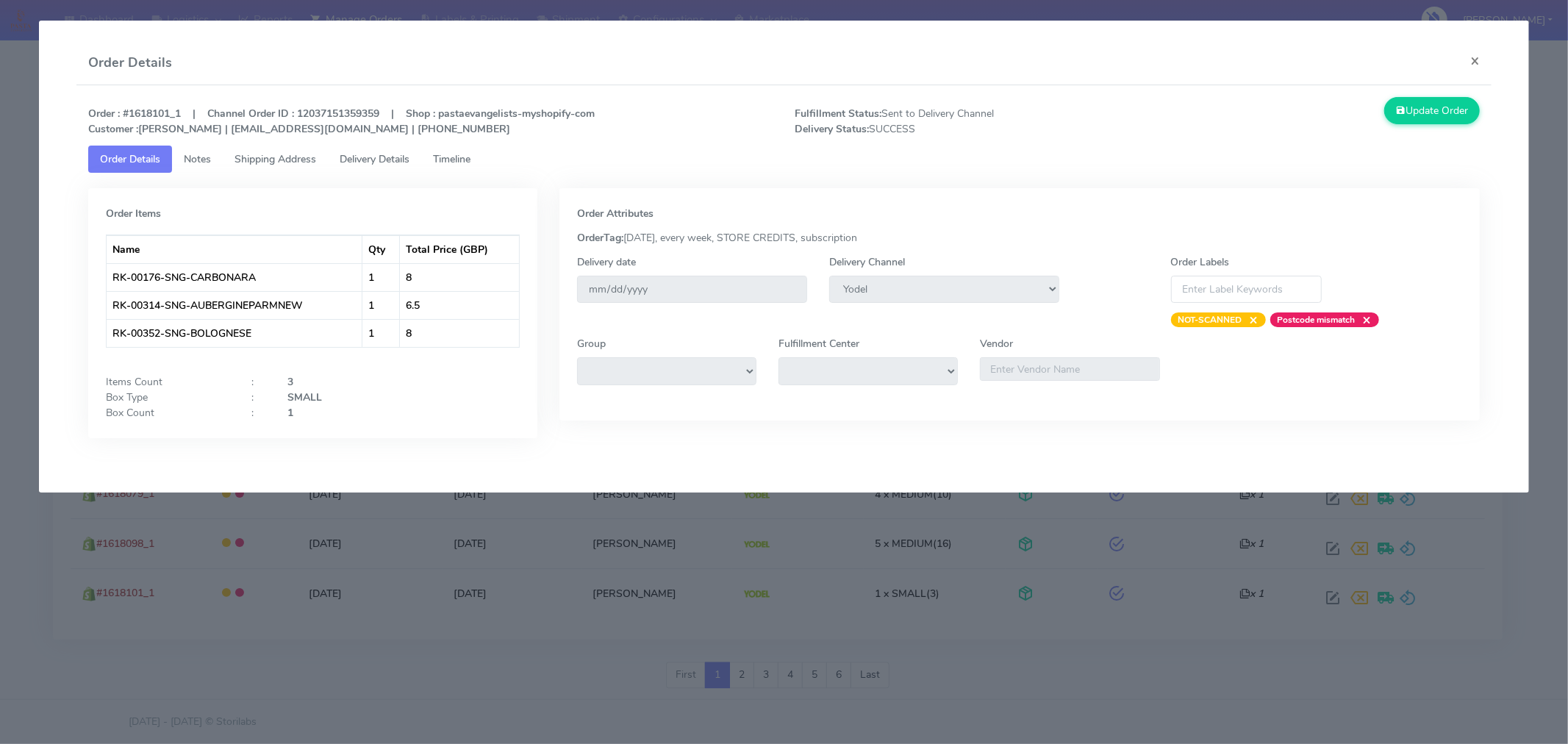
click at [468, 154] on span "Timeline" at bounding box center [451, 159] width 37 height 14
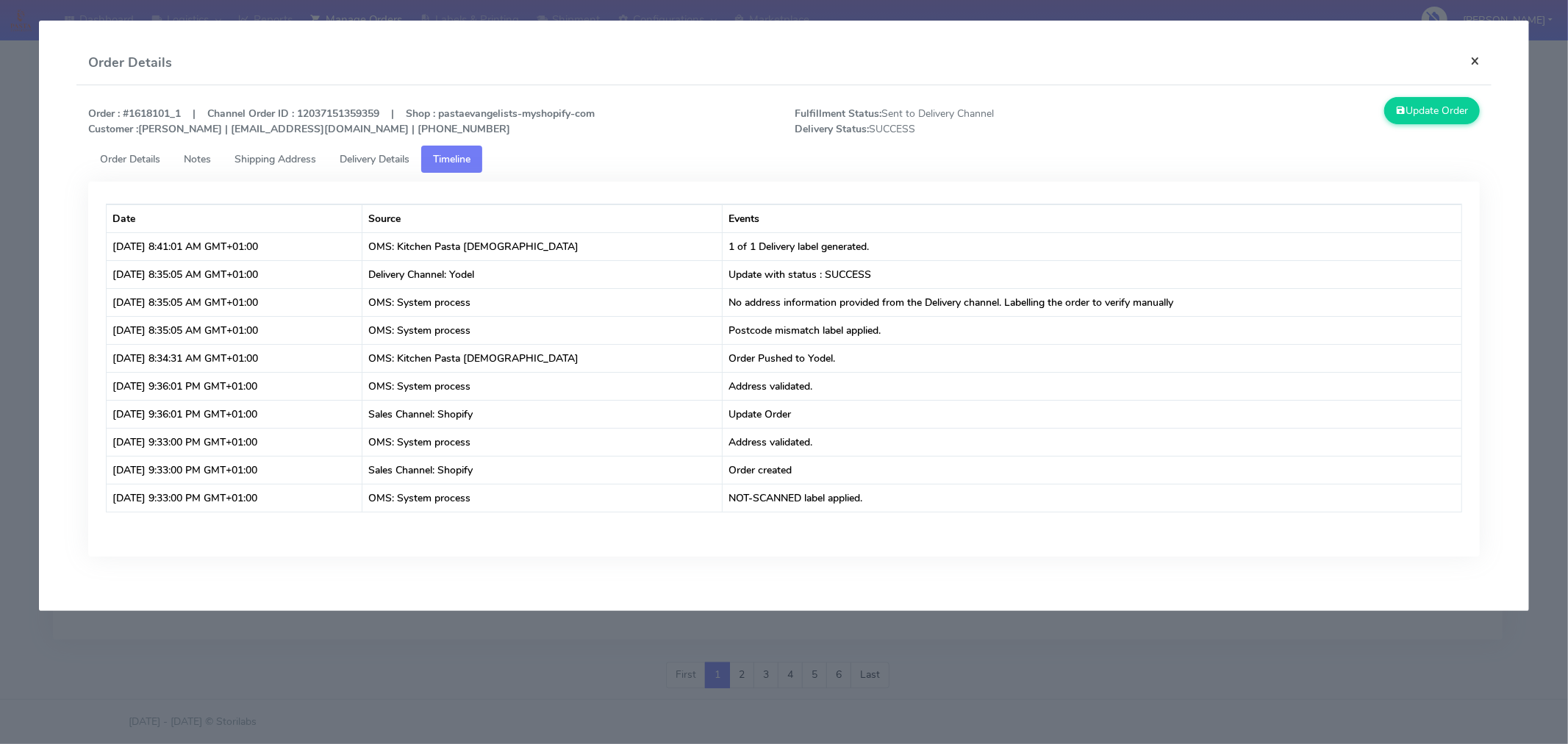
click at [1476, 63] on button "×" at bounding box center [1475, 60] width 33 height 39
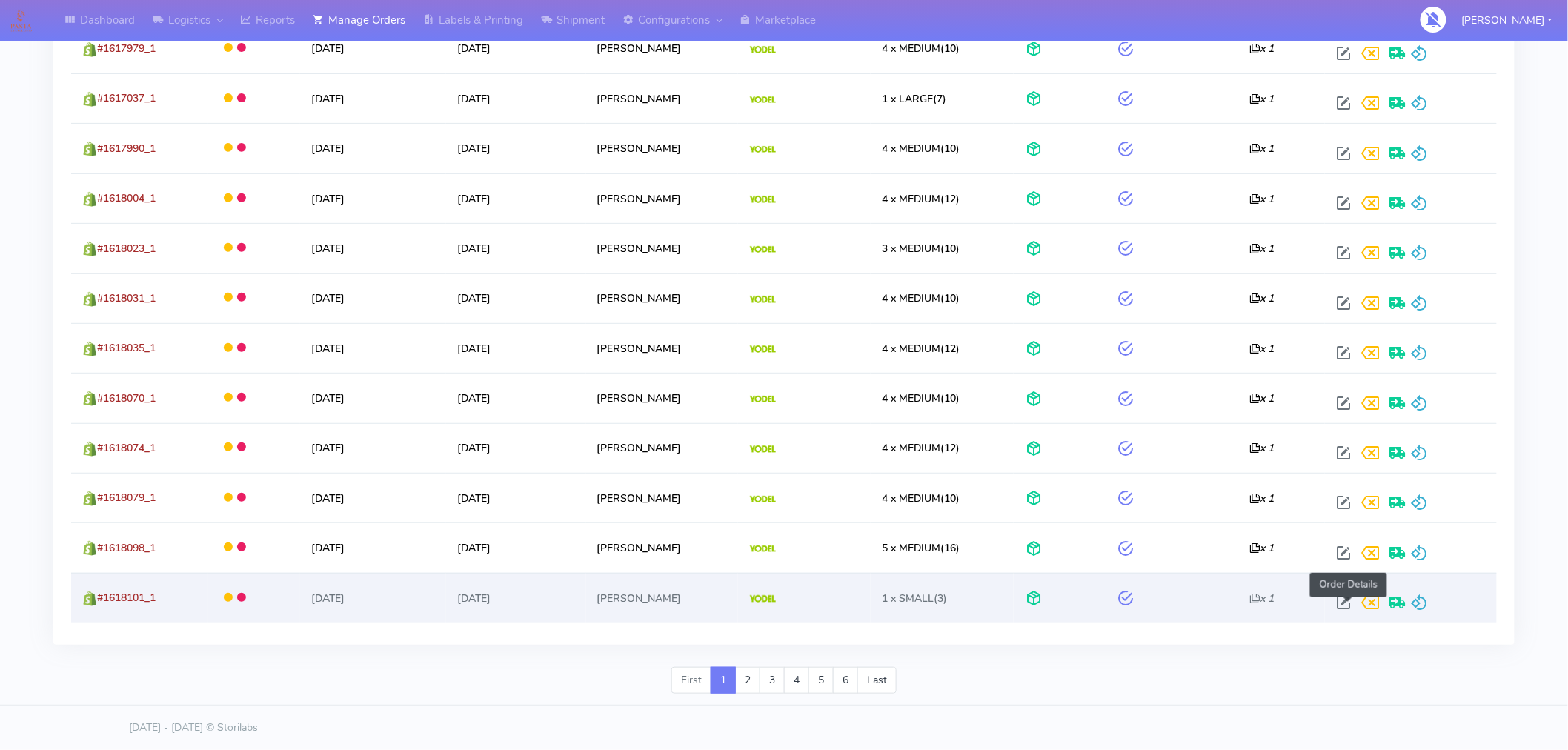
click at [1347, 608] on span at bounding box center [1343, 606] width 27 height 14
select select "5"
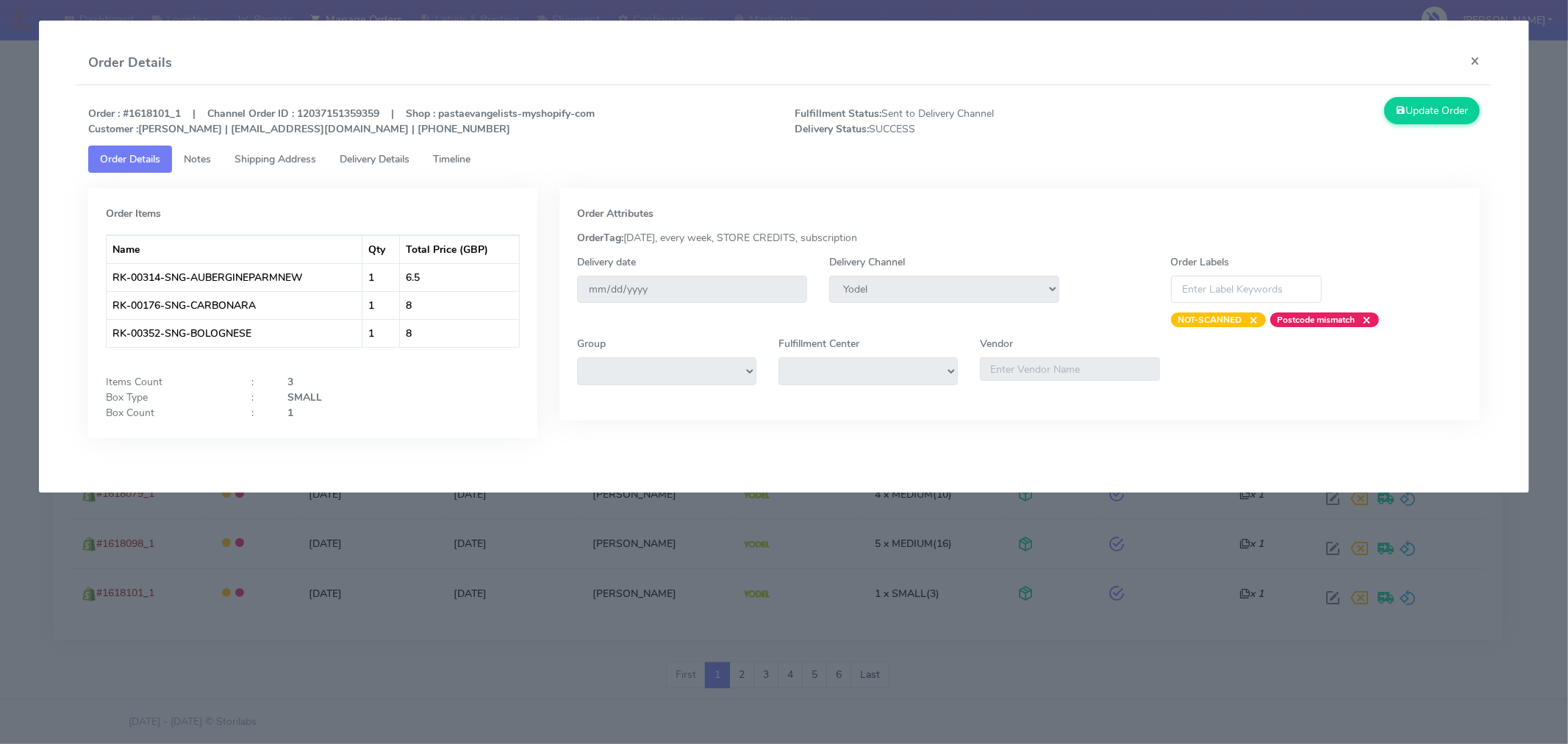
click at [463, 157] on span "Timeline" at bounding box center [451, 159] width 37 height 14
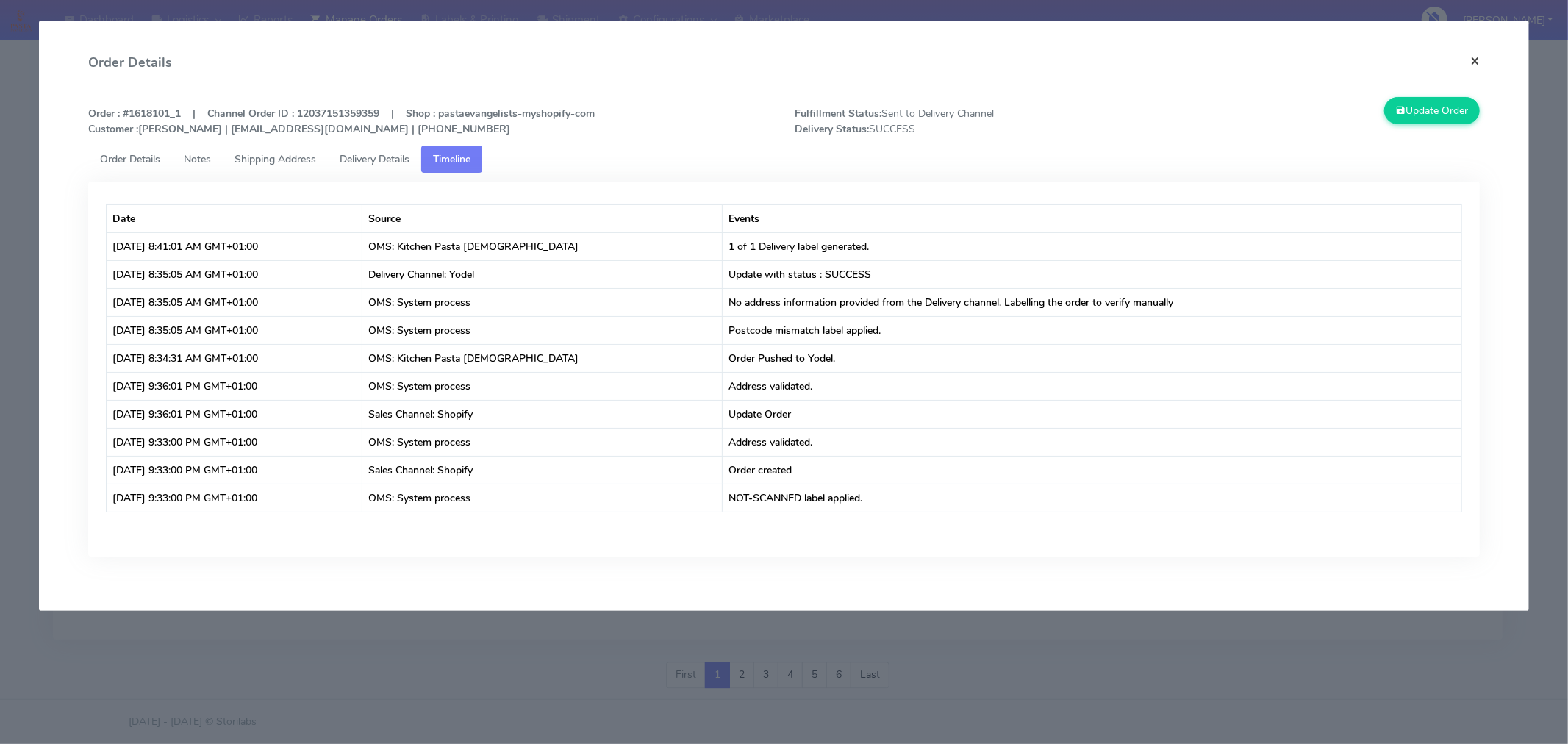
click at [1473, 68] on button "×" at bounding box center [1475, 60] width 33 height 39
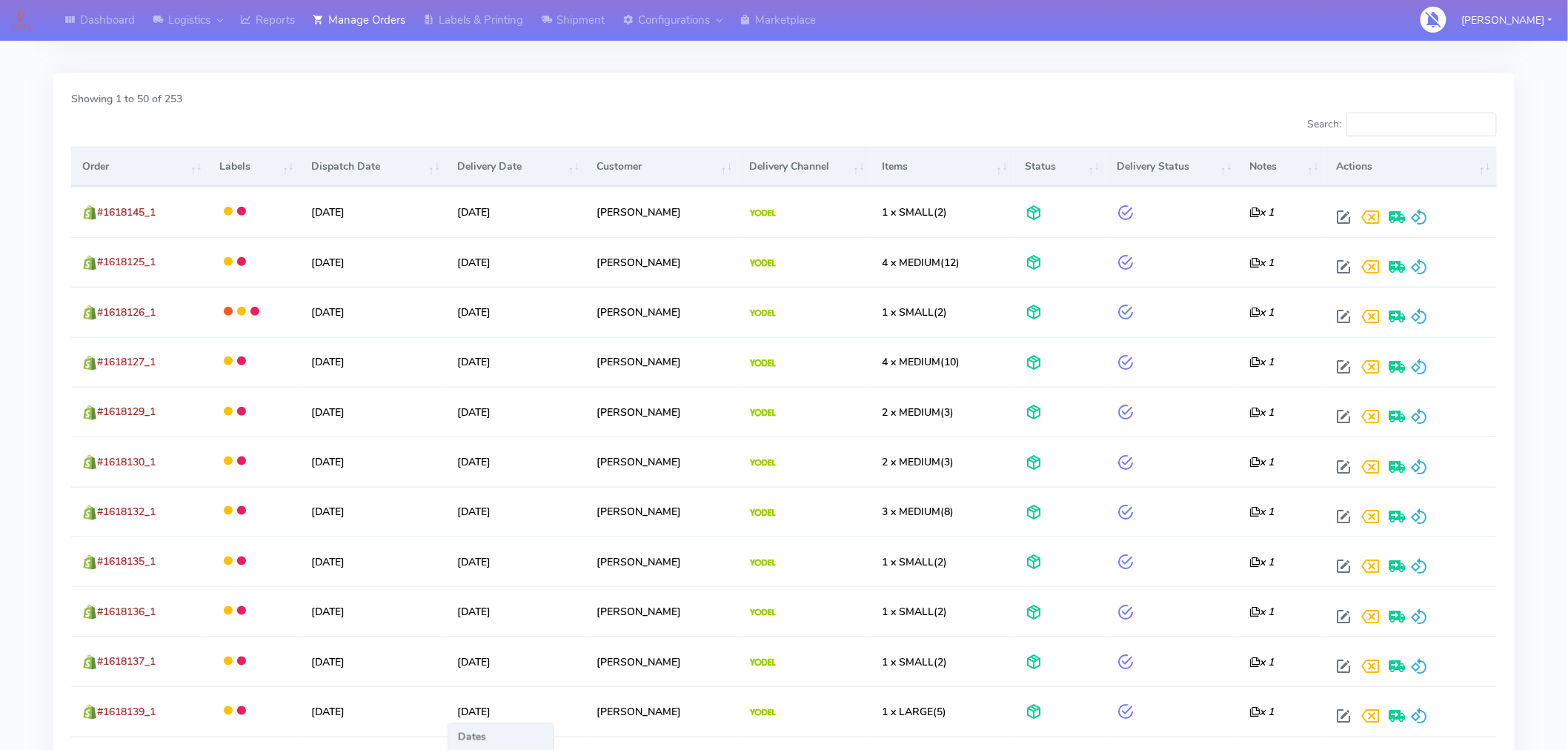
scroll to position [0, 0]
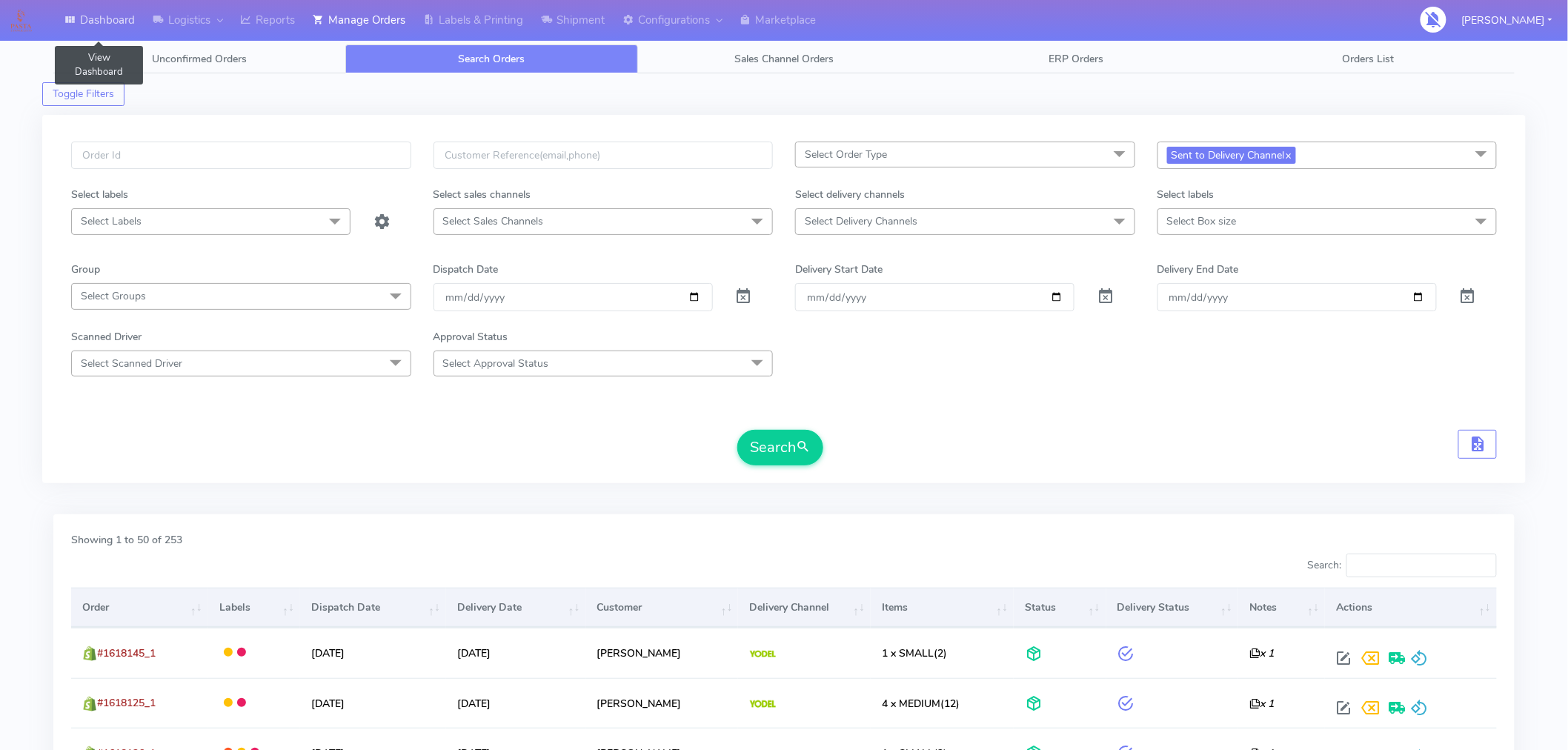
click at [107, 20] on link "Dashboard" at bounding box center [99, 20] width 89 height 41
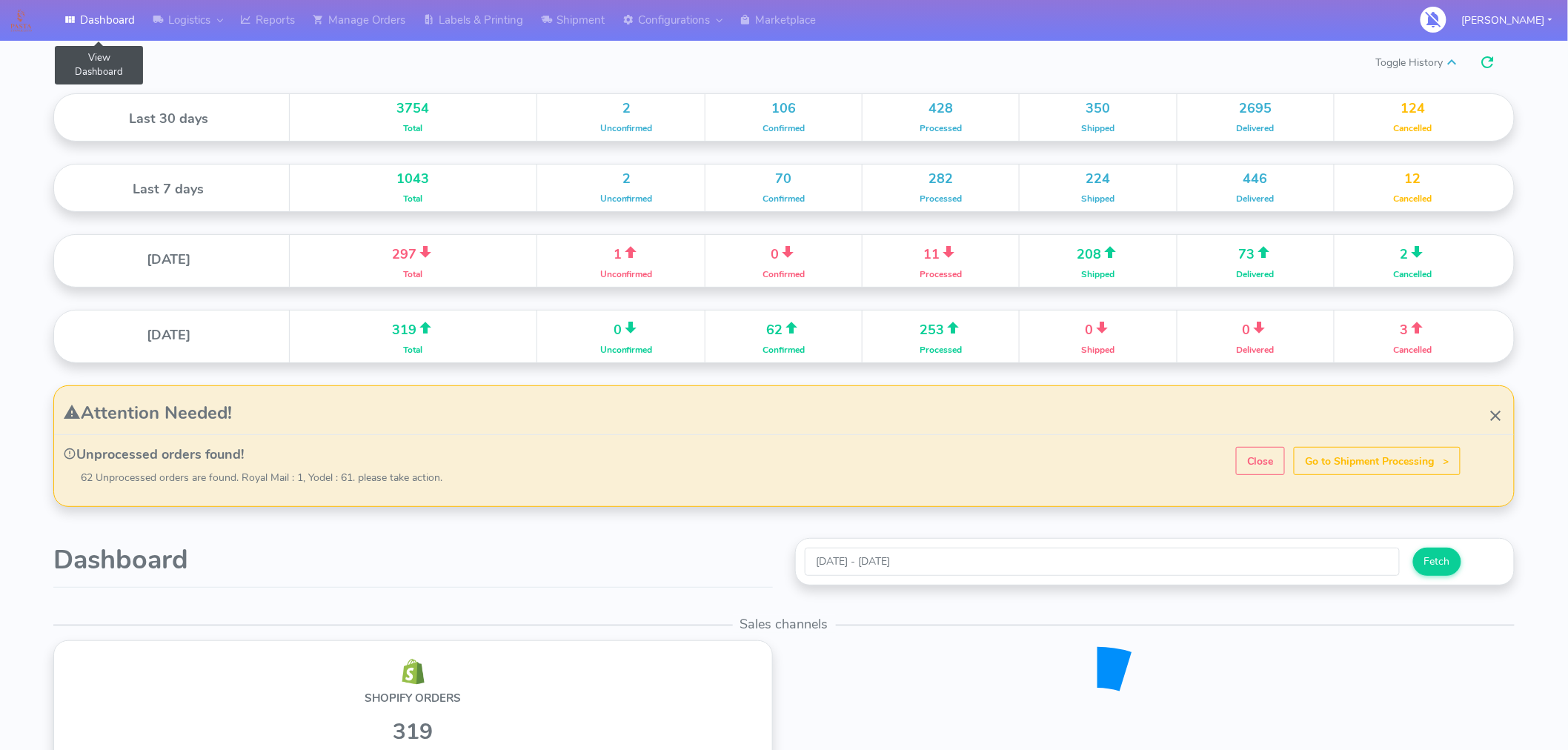
scroll to position [262, 729]
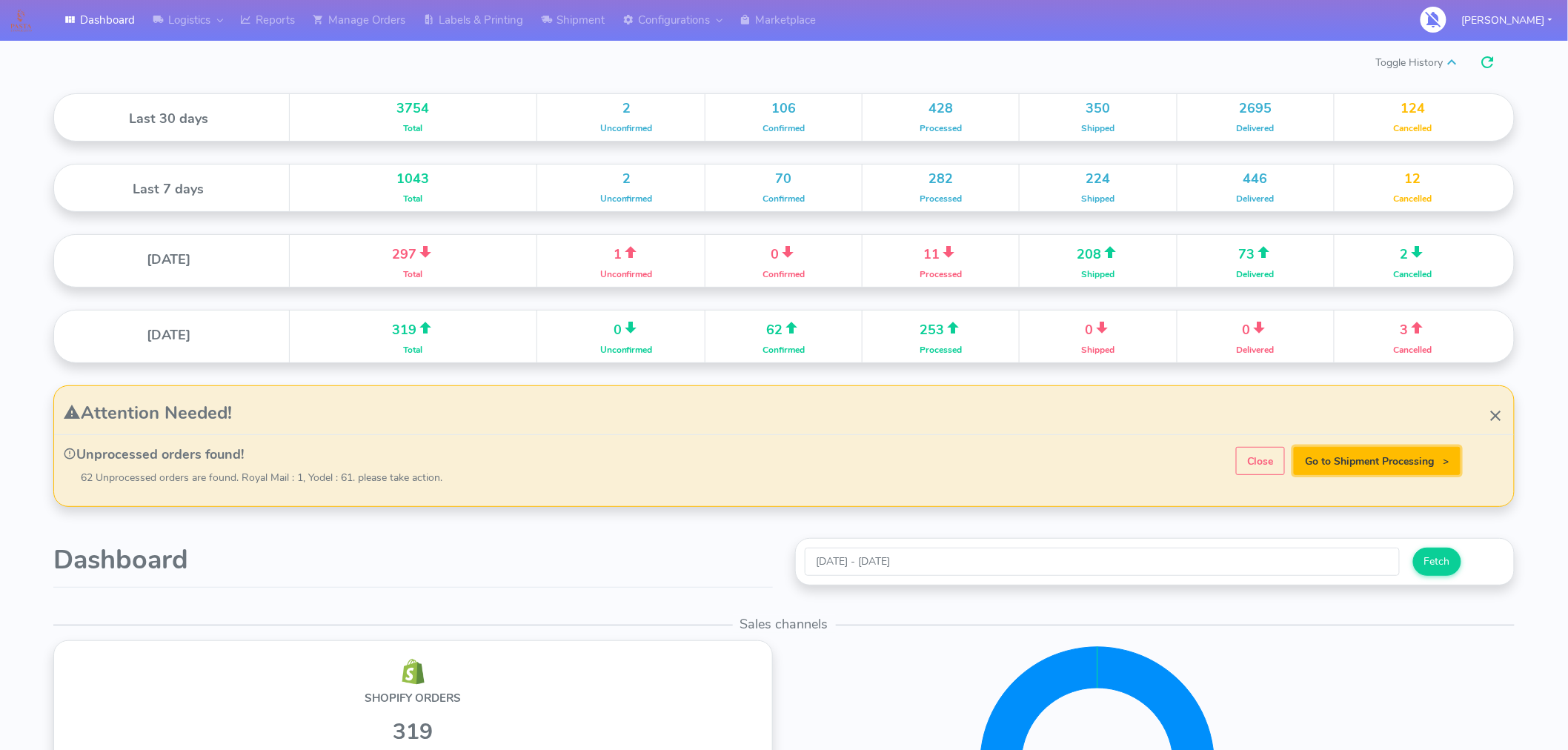
click at [1383, 465] on strong "Go to Shipment Processing >" at bounding box center [1377, 461] width 144 height 14
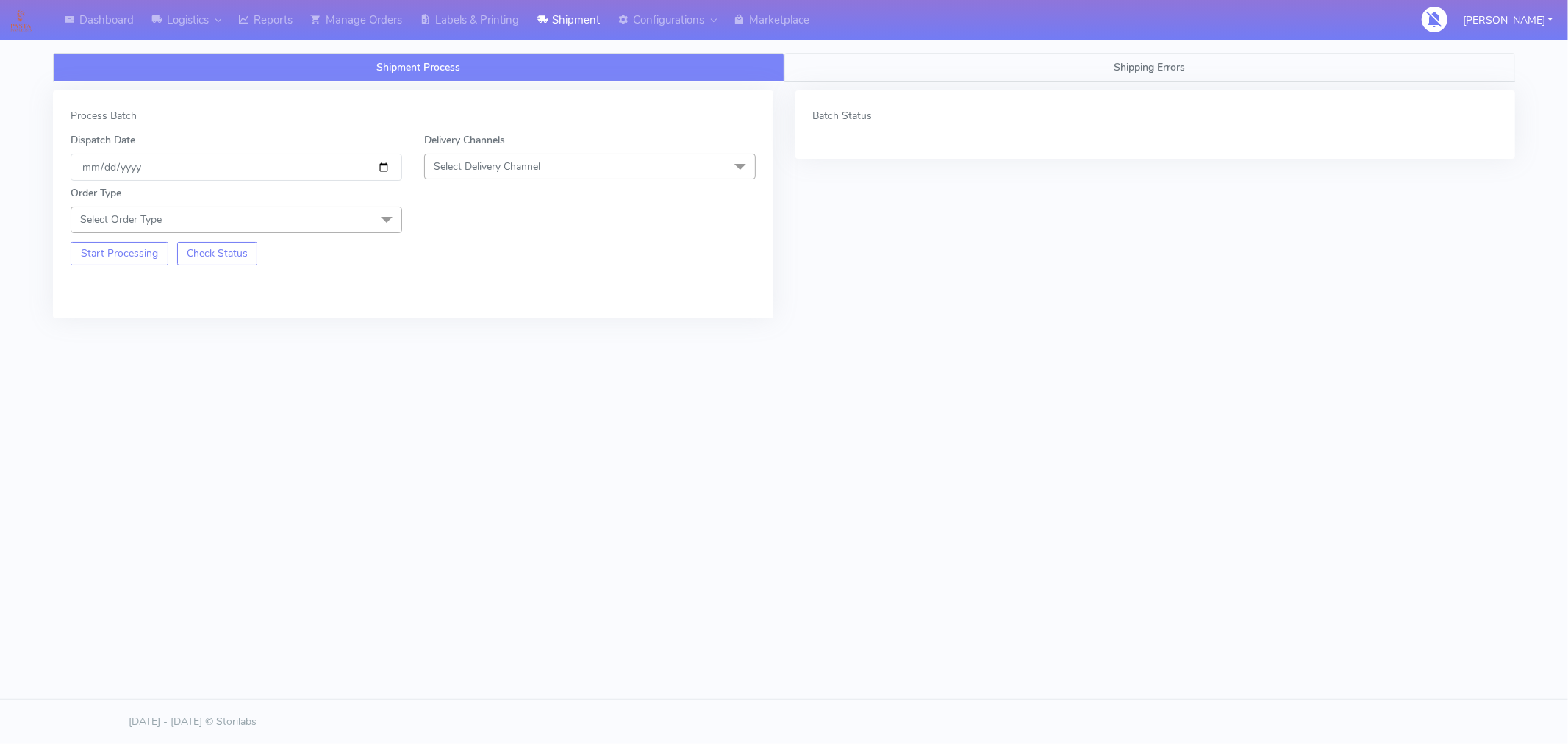
click at [1159, 68] on span "Shipping Errors" at bounding box center [1149, 67] width 71 height 14
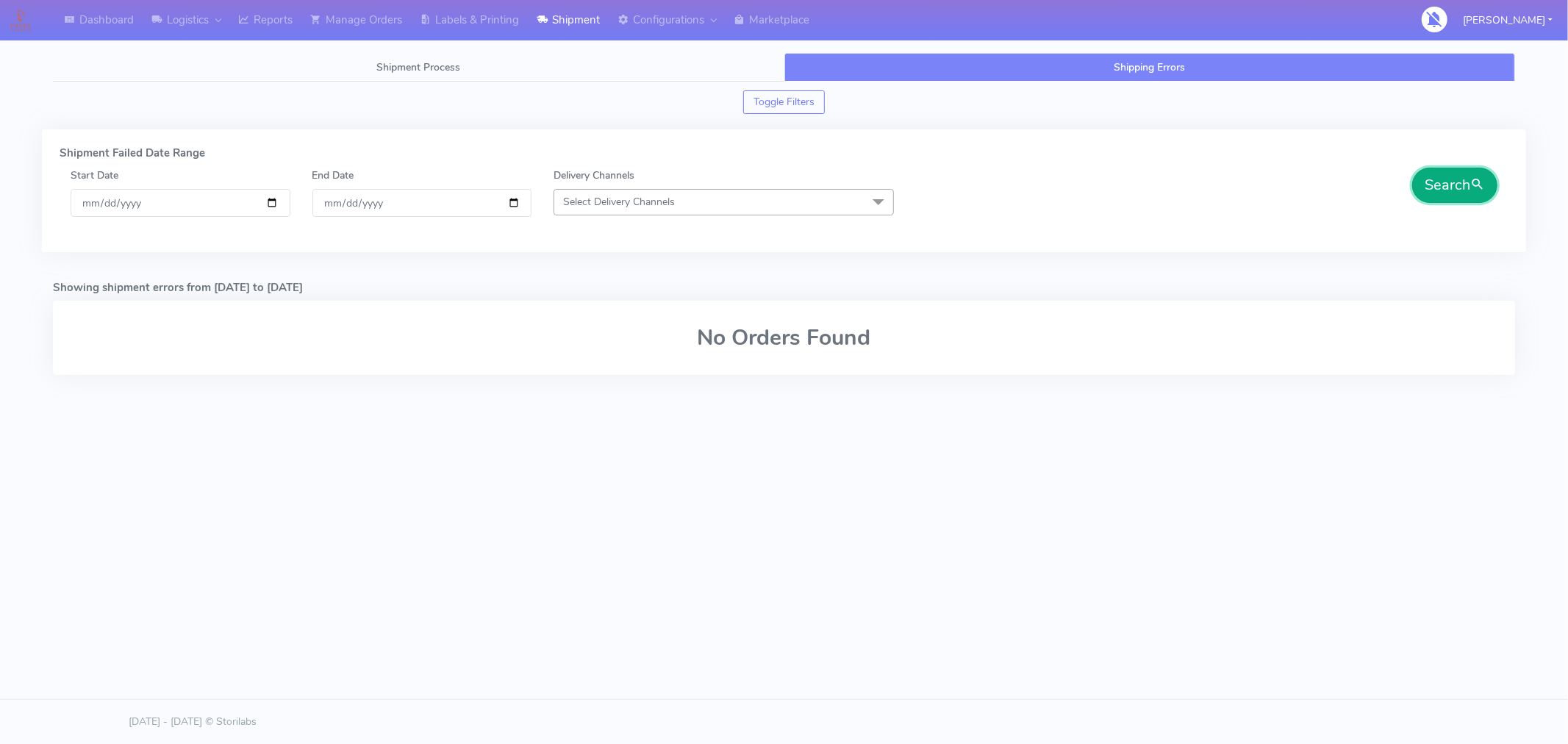
click at [1438, 189] on button "Search" at bounding box center [1455, 185] width 86 height 35
click at [450, 66] on span "Shipment Process" at bounding box center [419, 67] width 84 height 14
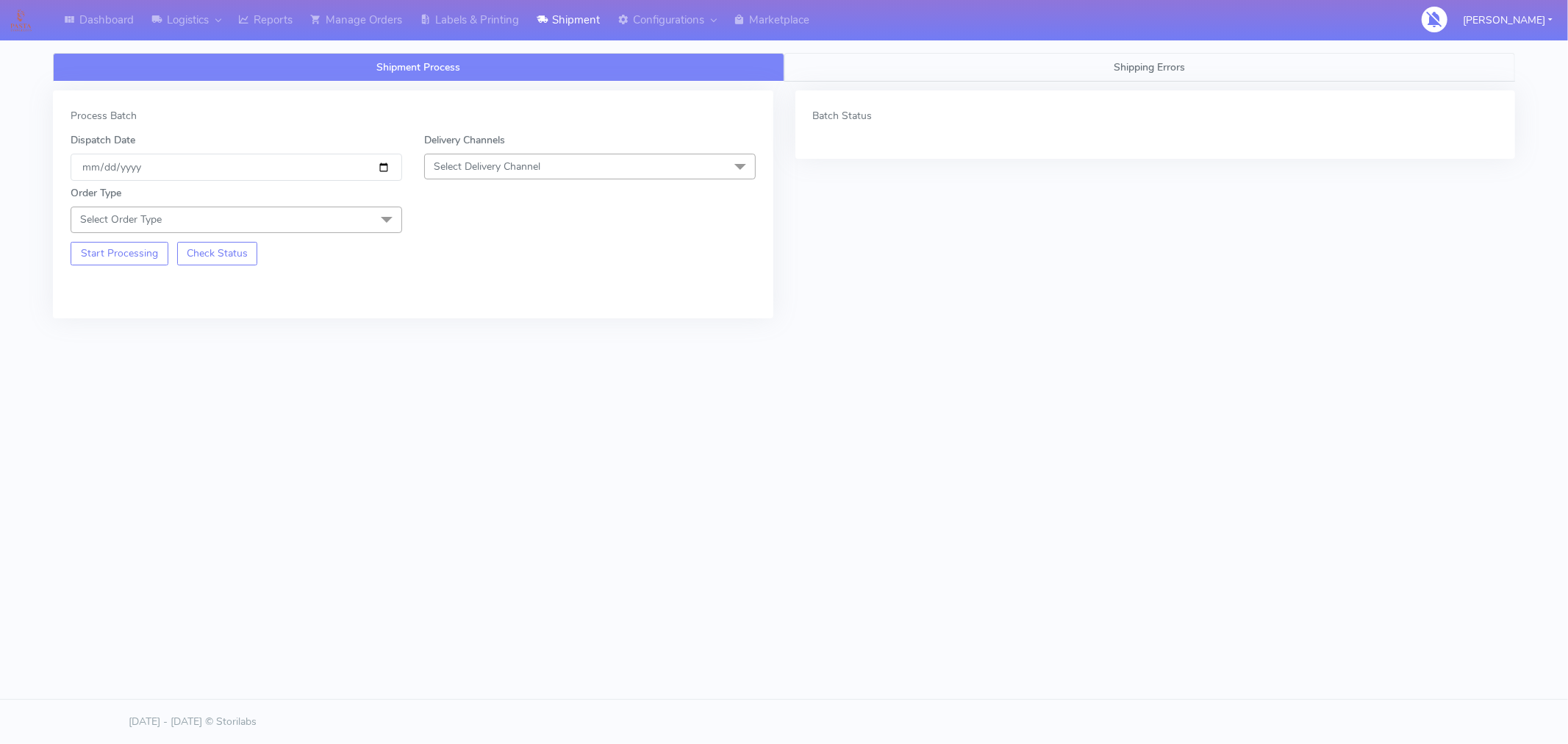
click at [1115, 69] on span "Shipping Errors" at bounding box center [1149, 67] width 71 height 14
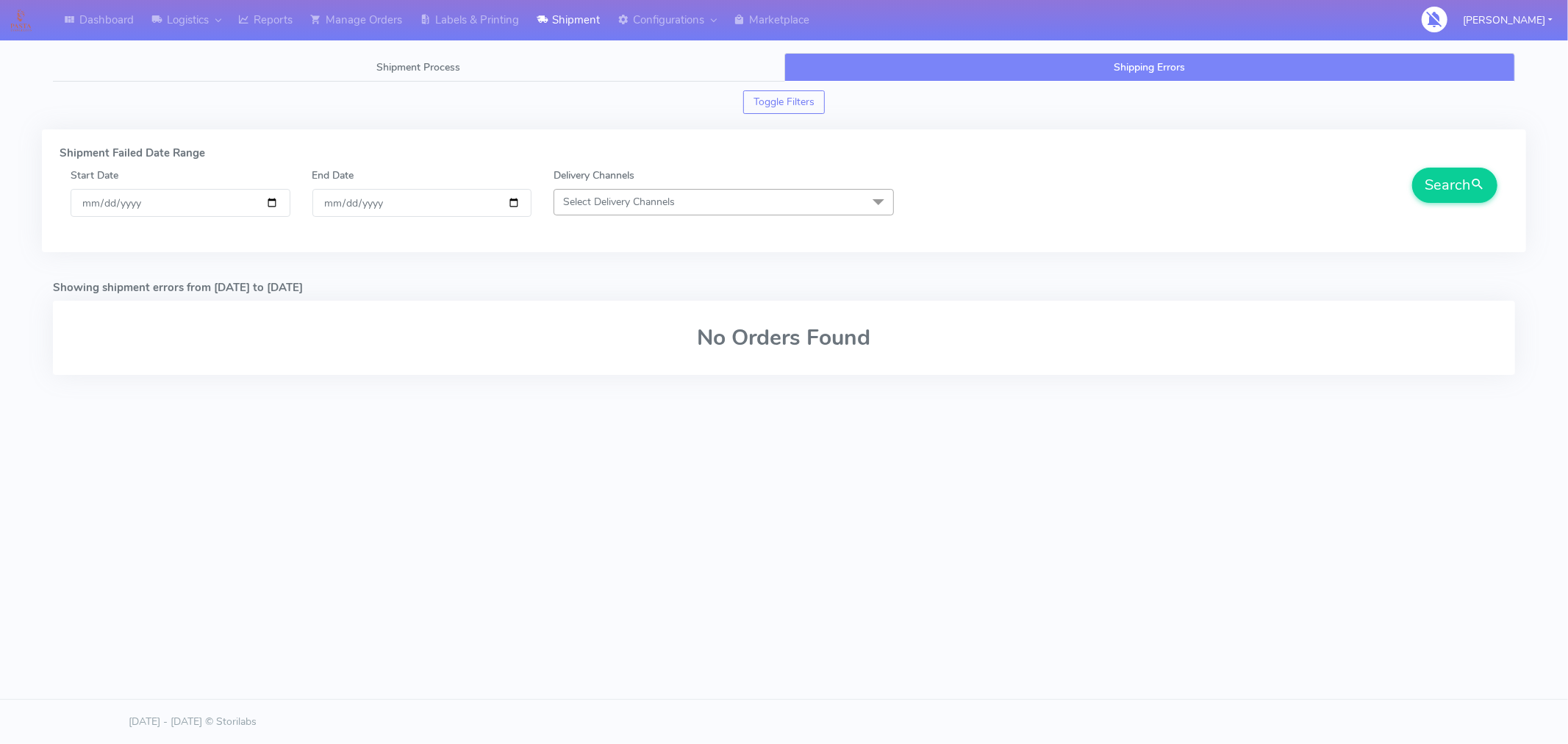
click at [636, 200] on span "Select Delivery Channels" at bounding box center [619, 202] width 112 height 14
click at [569, 239] on div "Select All" at bounding box center [723, 243] width 325 height 15
checkbox input "true"
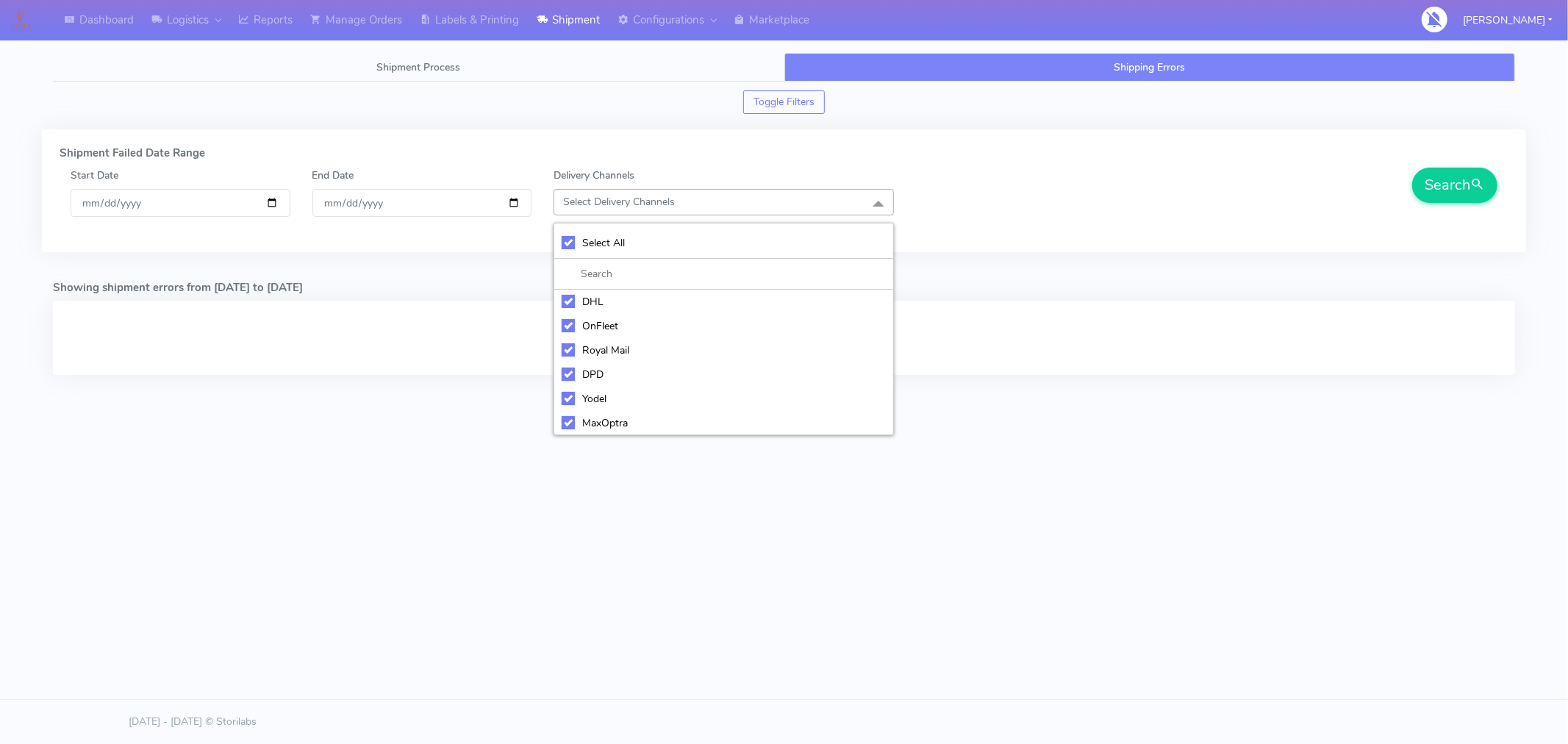
checkbox input "true"
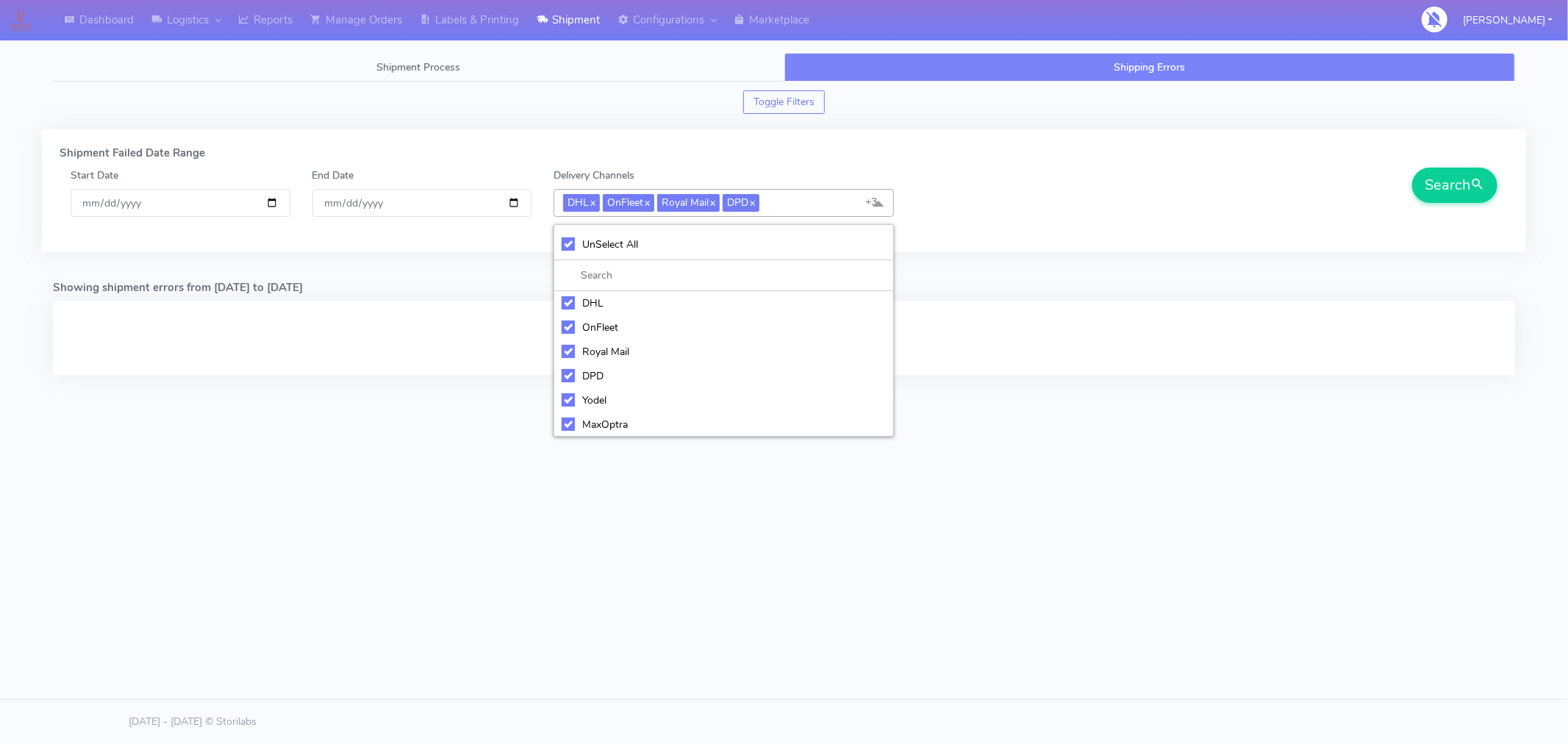
click at [1093, 151] on h5 "Shipment Failed Date Range" at bounding box center [784, 154] width 1449 height 12
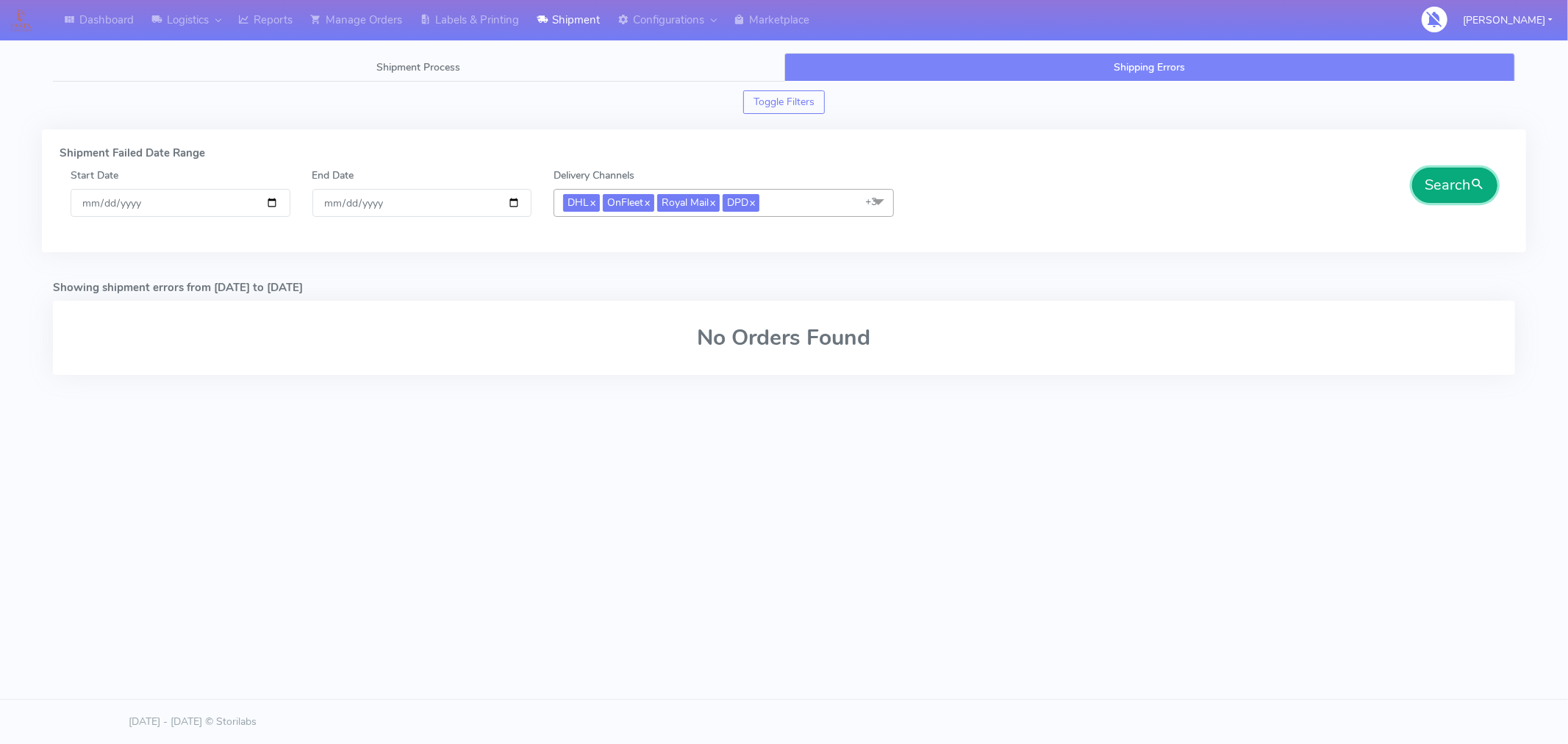
click at [1442, 186] on button "Search" at bounding box center [1455, 185] width 86 height 35
click at [276, 207] on input "[DATE]" at bounding box center [180, 202] width 220 height 27
type input "2025-08-25"
click at [1430, 191] on button "Search" at bounding box center [1455, 185] width 86 height 35
click at [470, 74] on link "Shipment Process" at bounding box center [419, 67] width 732 height 29
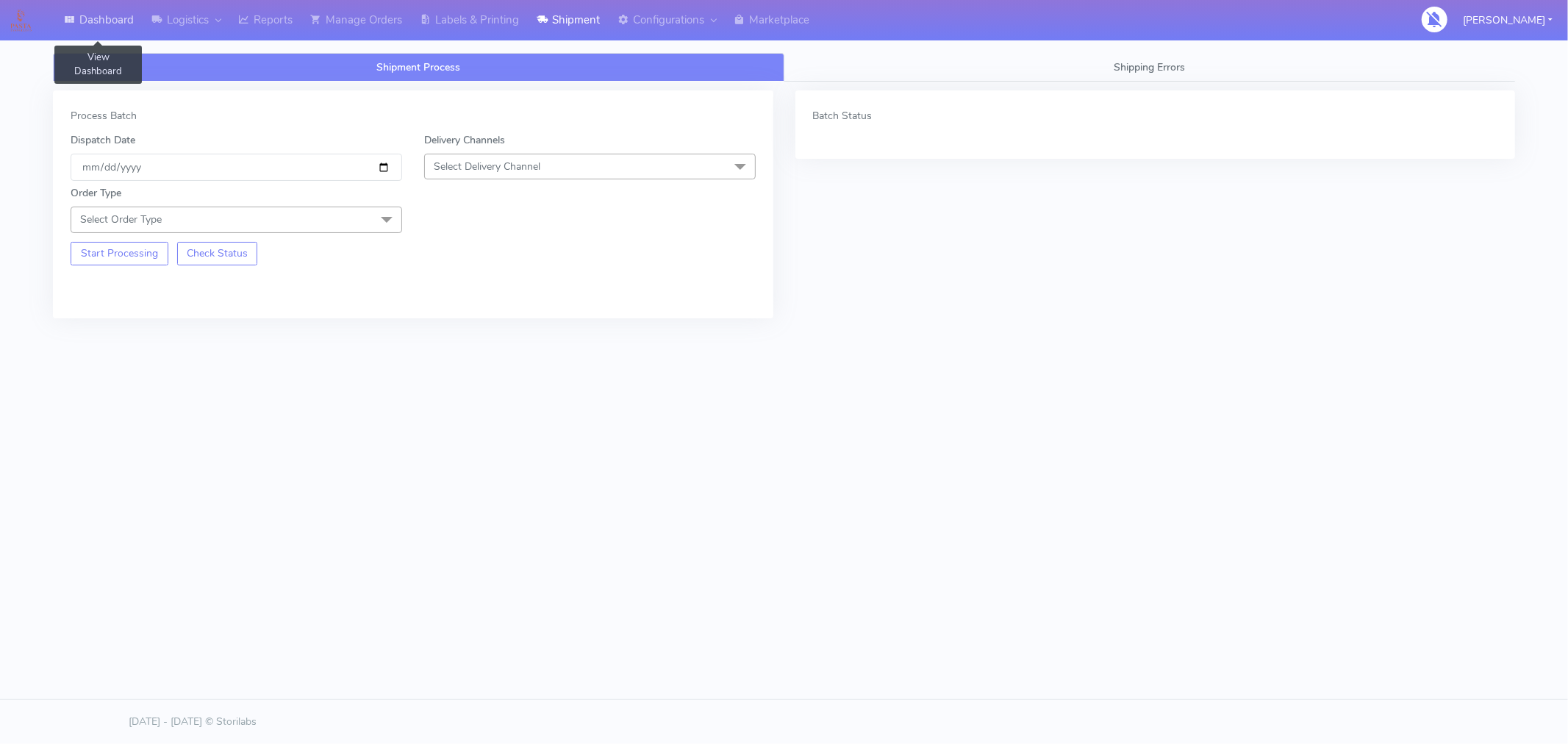
click at [105, 24] on link "Dashboard" at bounding box center [99, 20] width 88 height 40
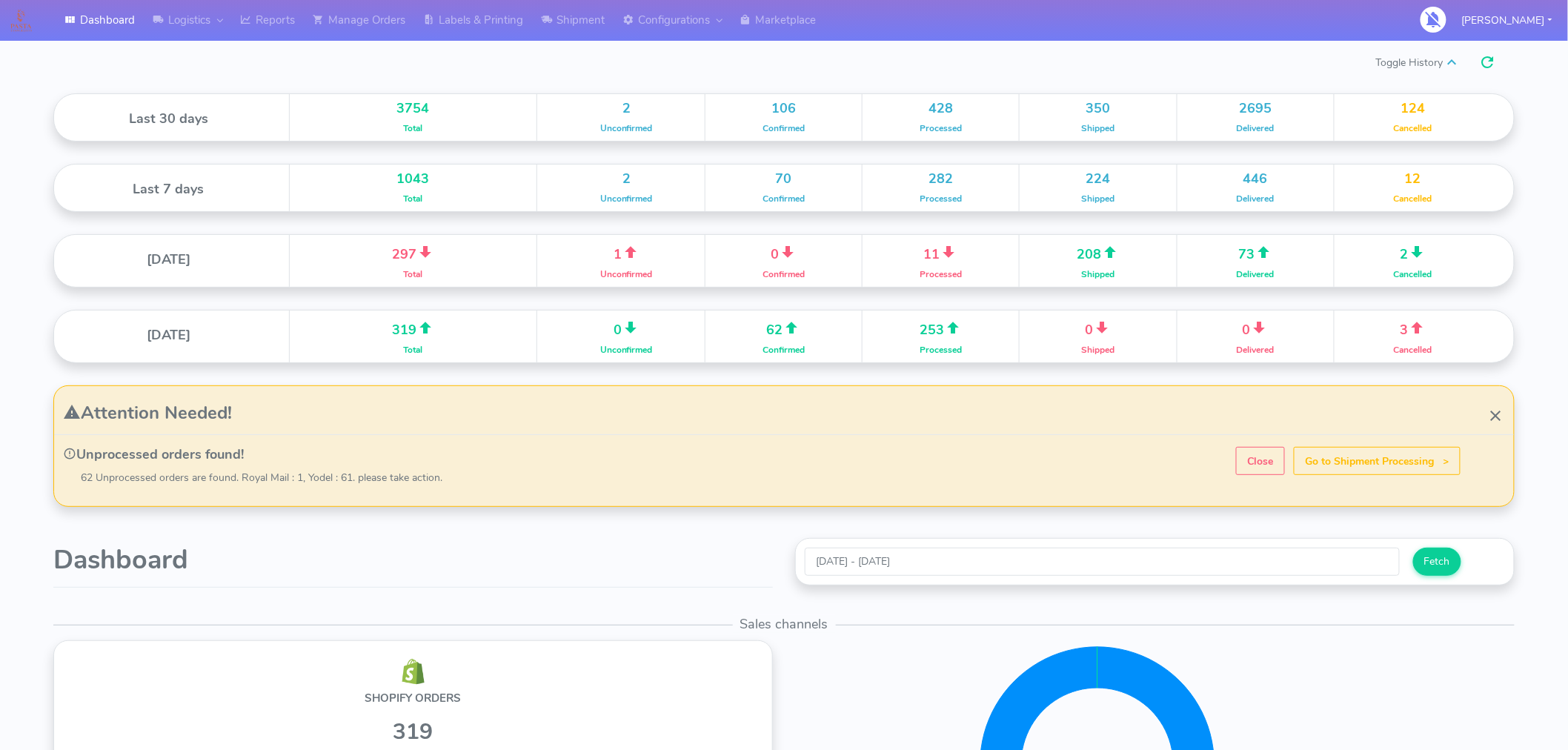
scroll to position [2, 0]
drag, startPoint x: 455, startPoint y: 482, endPoint x: 82, endPoint y: 401, distance: 381.7
click at [82, 401] on div "Attention Needed! Go to Shipment Processing > Close Unprocessed orders found! 6…" at bounding box center [784, 444] width 1482 height 102
copy div "Attention Needed! Go to Shipment Processing > Close Unprocessed orders found! 6…"
